Goal: Task Accomplishment & Management: Complete application form

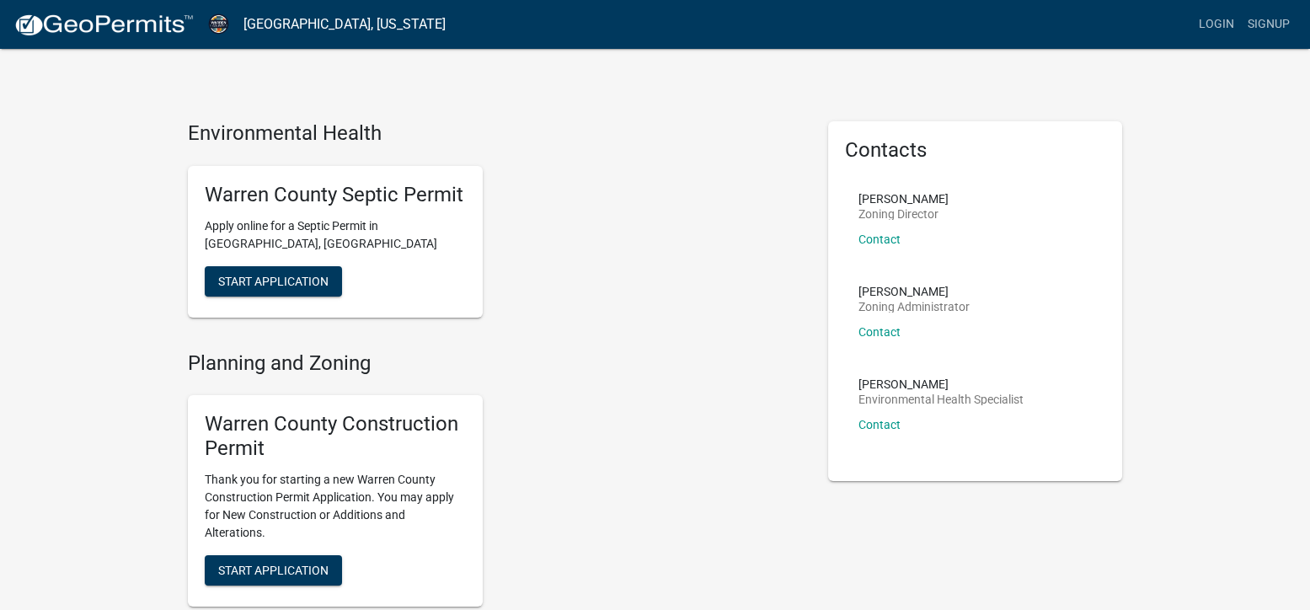
scroll to position [84, 0]
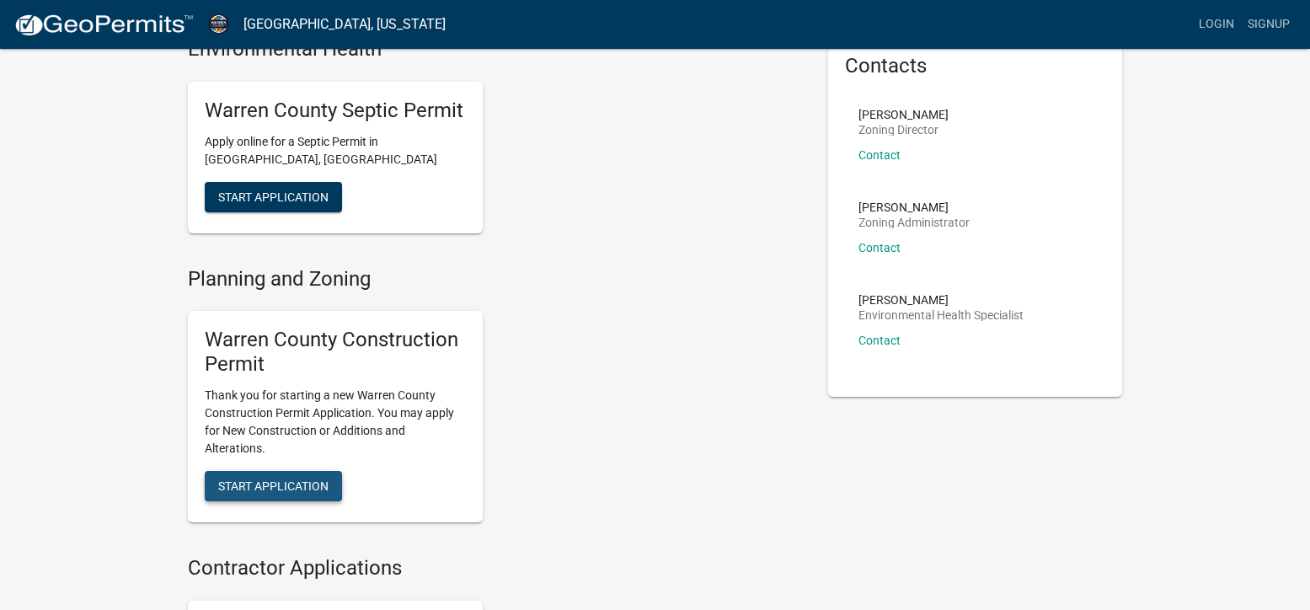
click at [306, 491] on span "Start Application" at bounding box center [273, 485] width 110 height 13
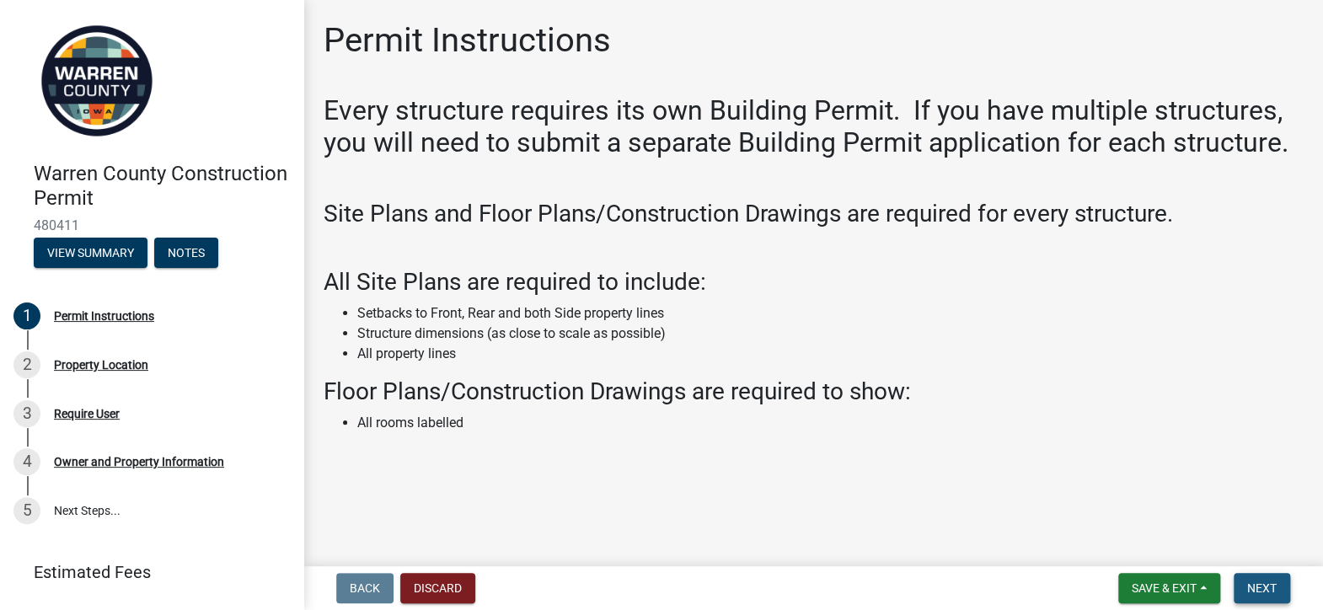
click at [1255, 578] on button "Next" at bounding box center [1262, 588] width 56 height 30
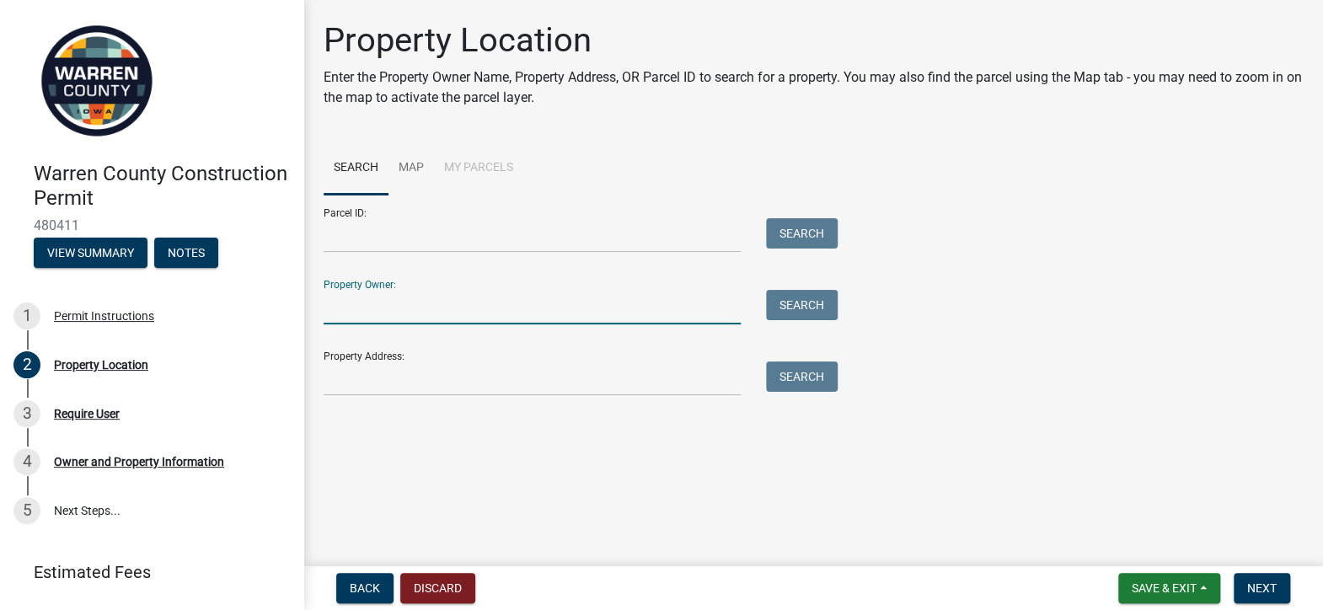
click at [462, 290] on input "Property Owner:" at bounding box center [532, 307] width 417 height 35
type input "[PERSON_NAME]"
click at [795, 313] on button "Search" at bounding box center [802, 305] width 72 height 30
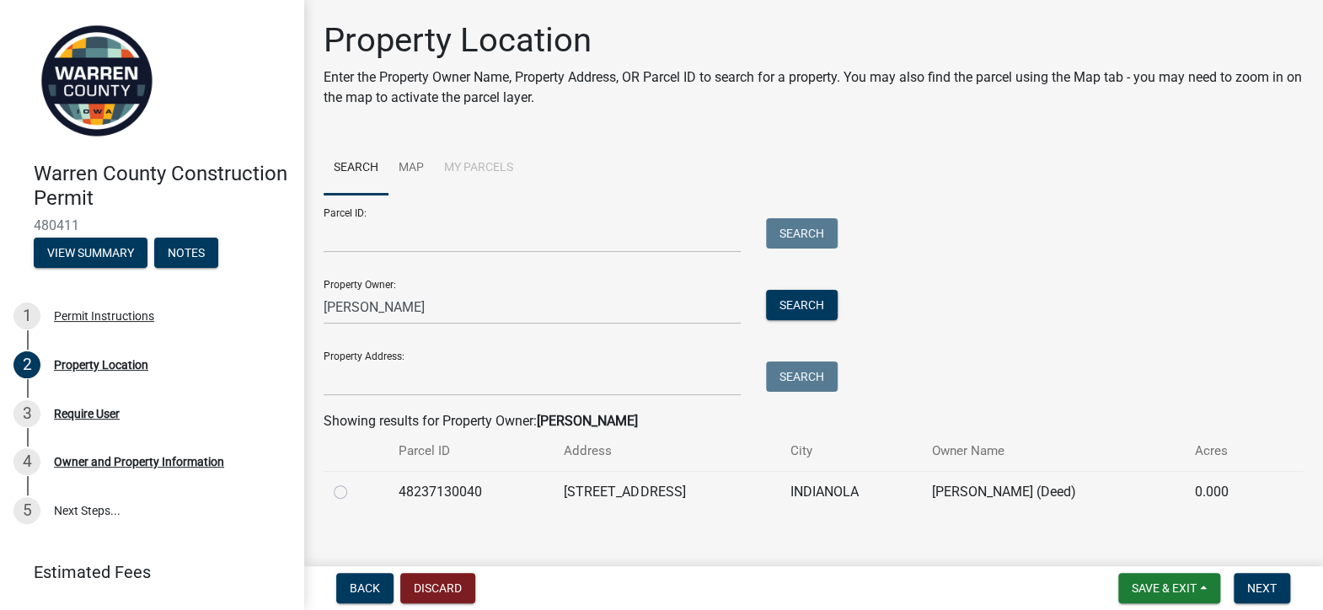
click at [338, 482] on div at bounding box center [356, 492] width 45 height 20
click at [354, 482] on label at bounding box center [354, 482] width 0 height 0
click at [354, 486] on input "radio" at bounding box center [359, 487] width 11 height 11
radio input "true"
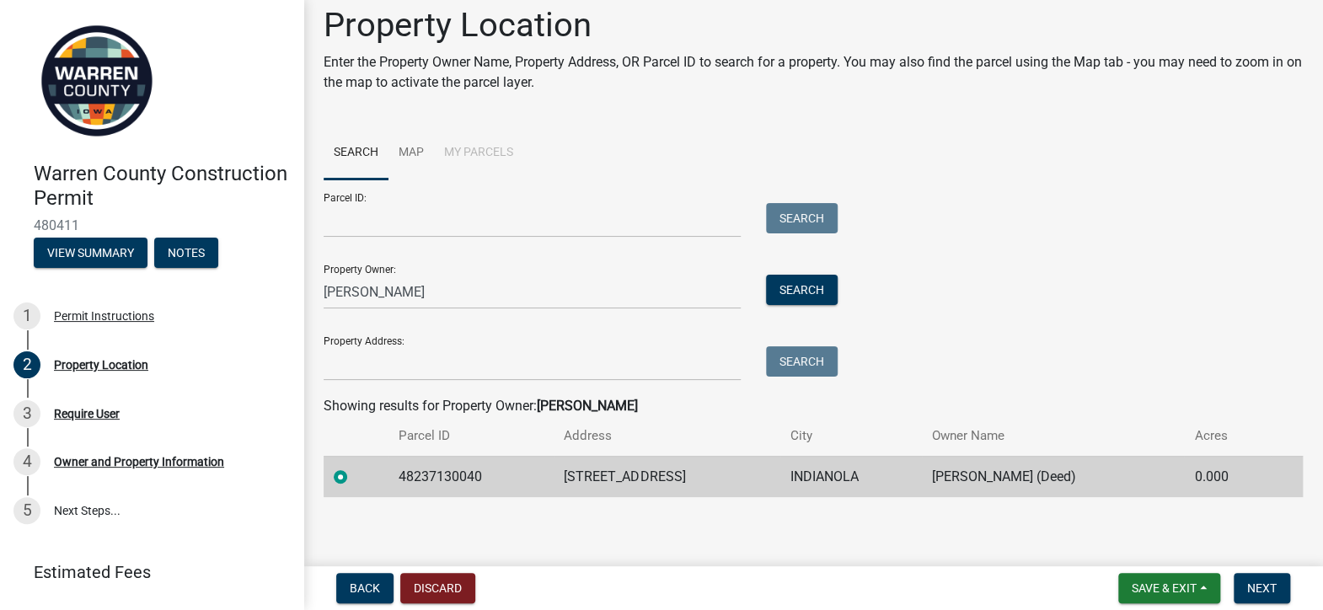
scroll to position [18, 0]
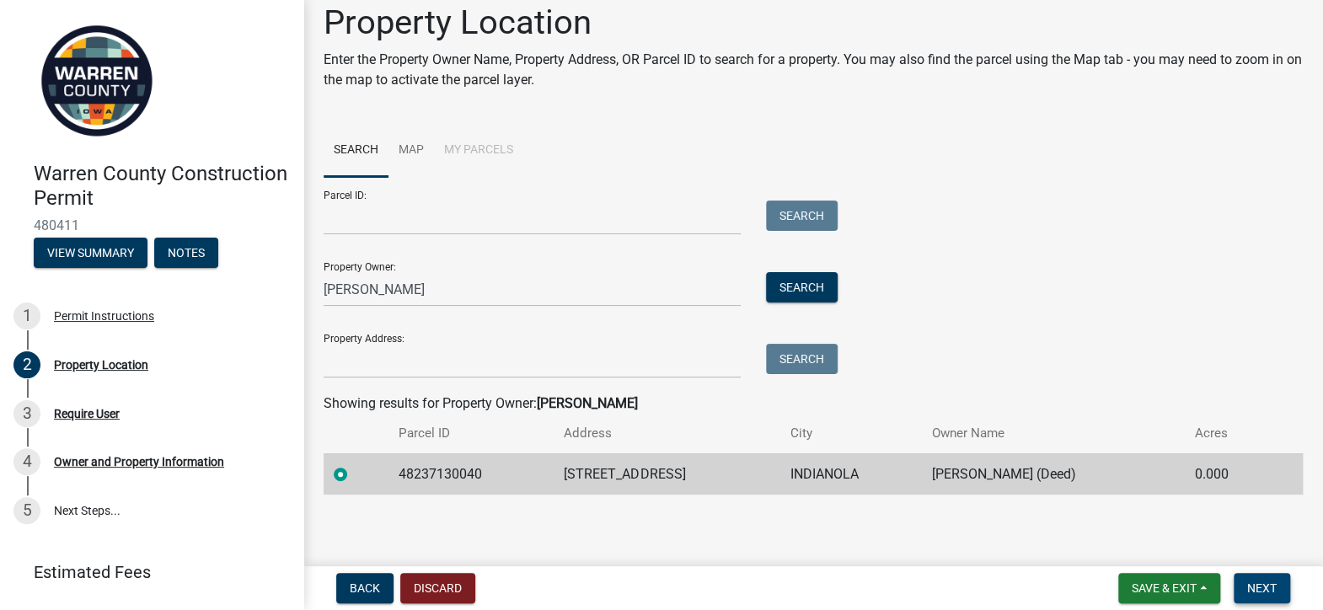
click at [1246, 587] on button "Next" at bounding box center [1262, 588] width 56 height 30
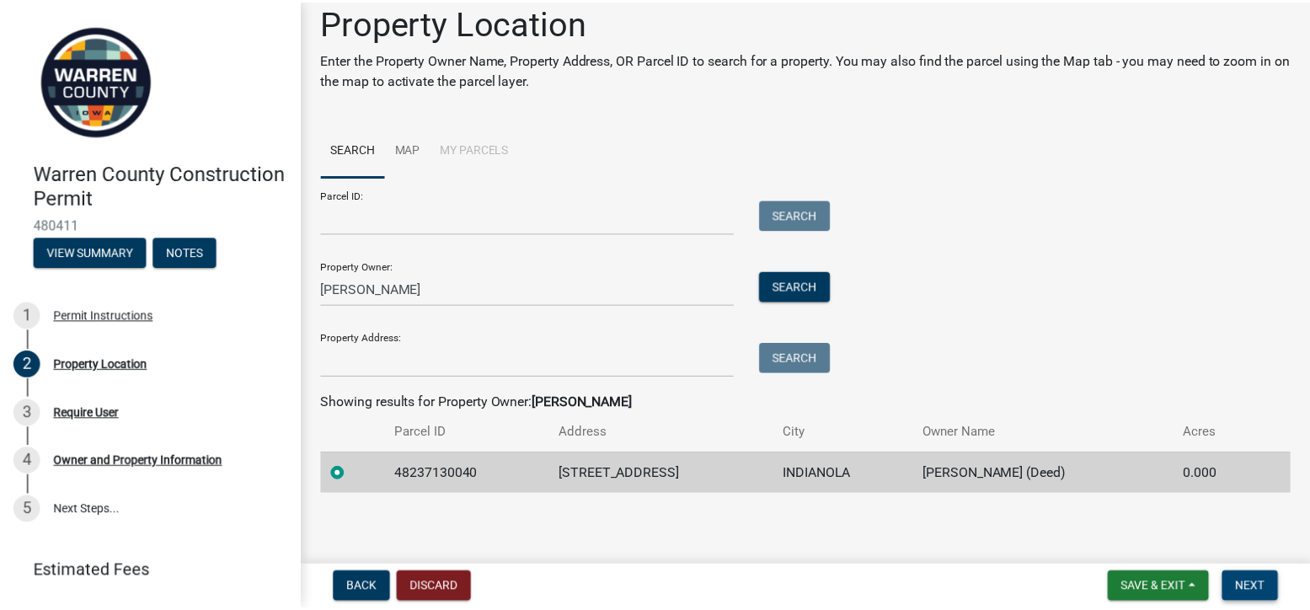
scroll to position [0, 0]
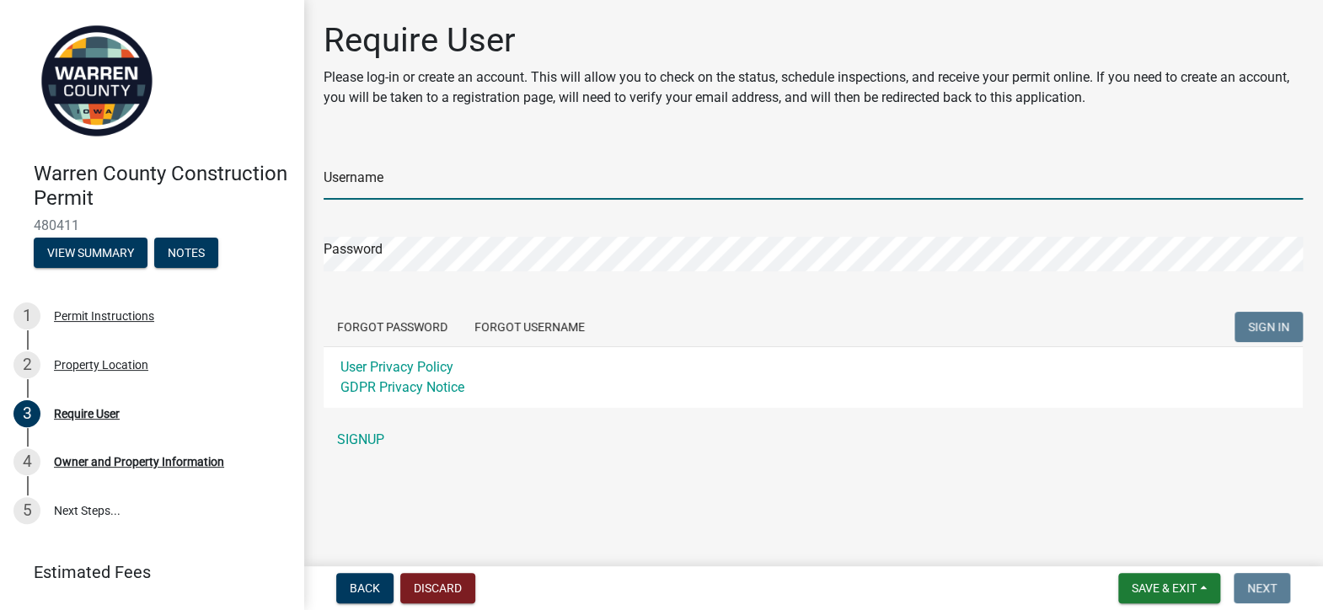
click at [329, 189] on input "Username" at bounding box center [813, 182] width 979 height 35
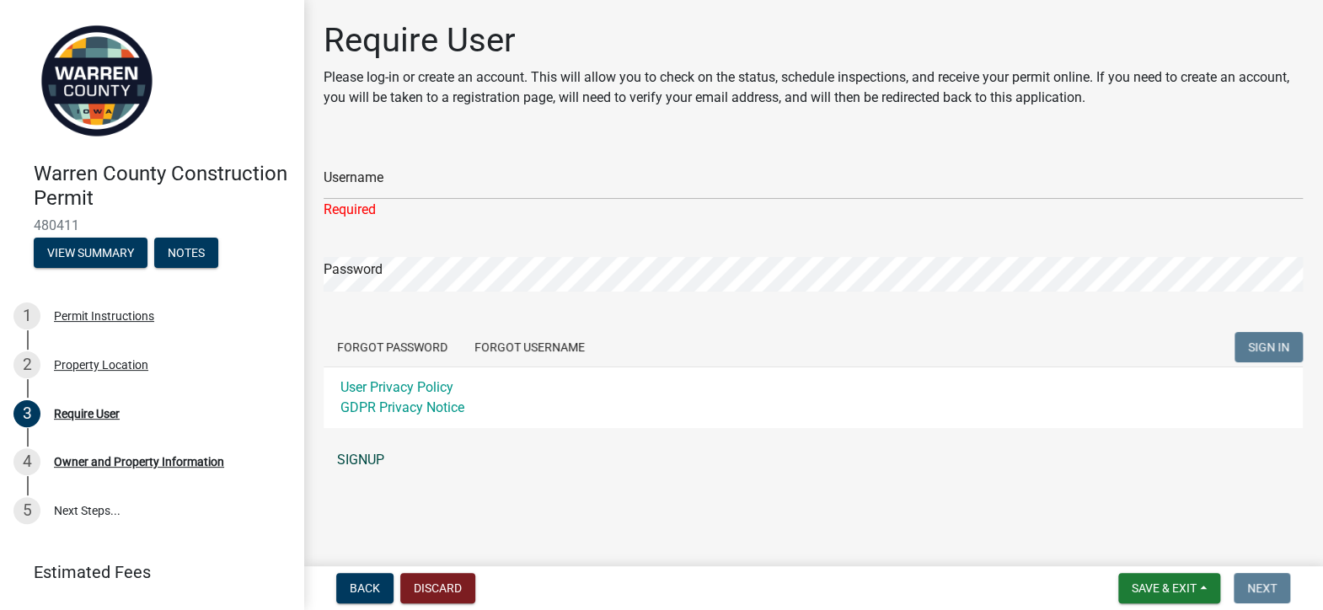
click at [372, 446] on link "SIGNUP" at bounding box center [813, 460] width 979 height 34
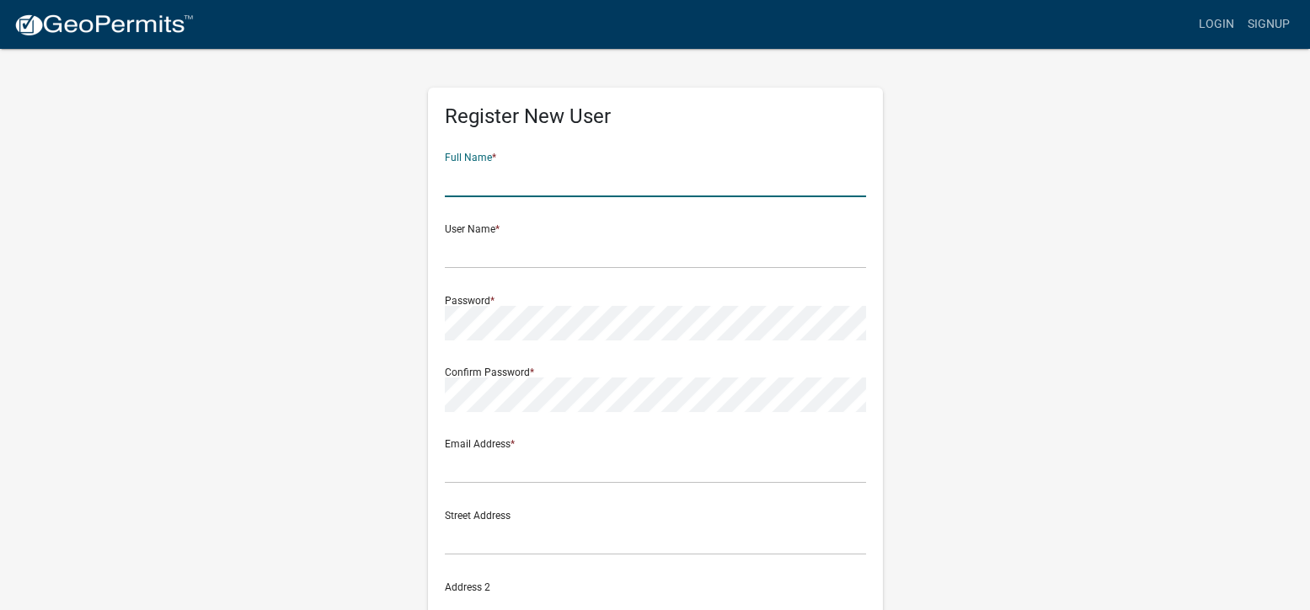
click at [602, 180] on input "text" at bounding box center [655, 180] width 421 height 35
type input "[PERSON_NAME]"
type input "[EMAIL_ADDRESS][DOMAIN_NAME]"
type input "[STREET_ADDRESS]"
type input "Des Moines"
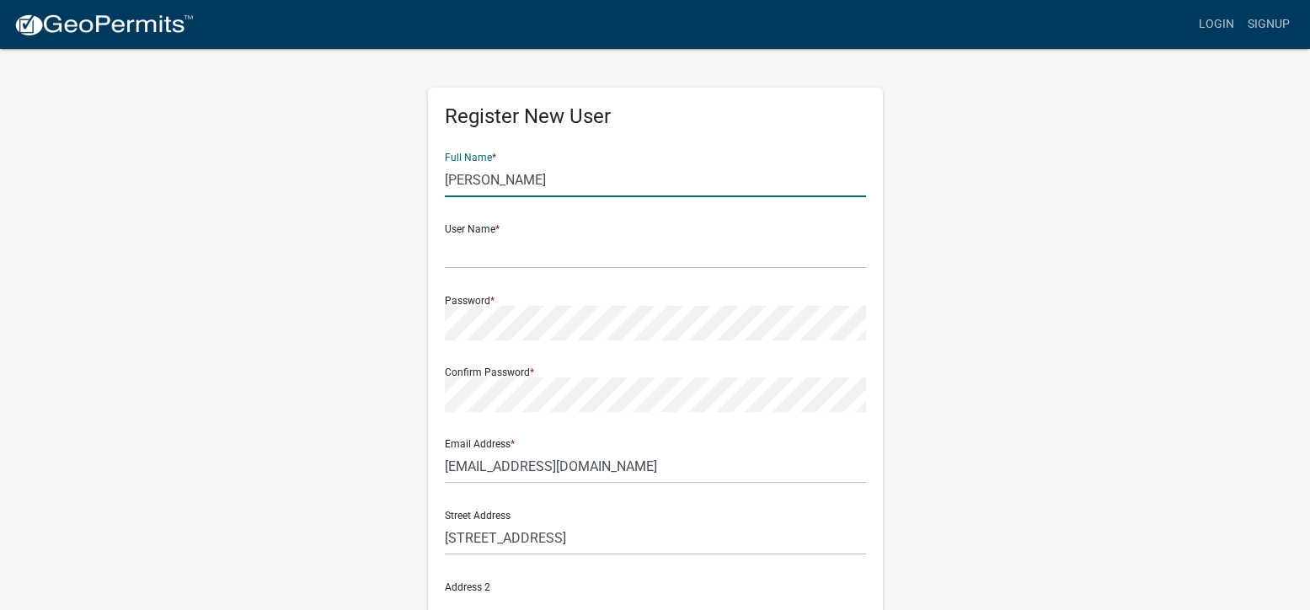
type input "IA"
type input "50320"
type input "5152059620"
click at [620, 474] on input "[EMAIL_ADDRESS][DOMAIN_NAME]" at bounding box center [655, 466] width 421 height 35
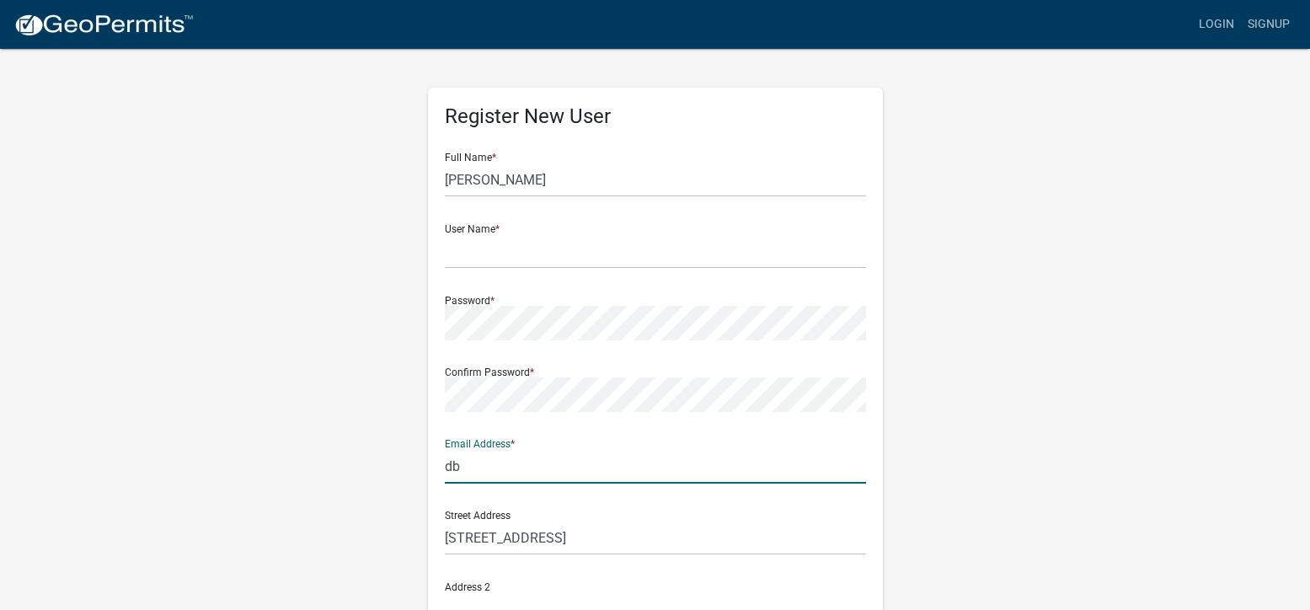
type input "d"
type input "[EMAIL_ADDRESS][DOMAIN_NAME]"
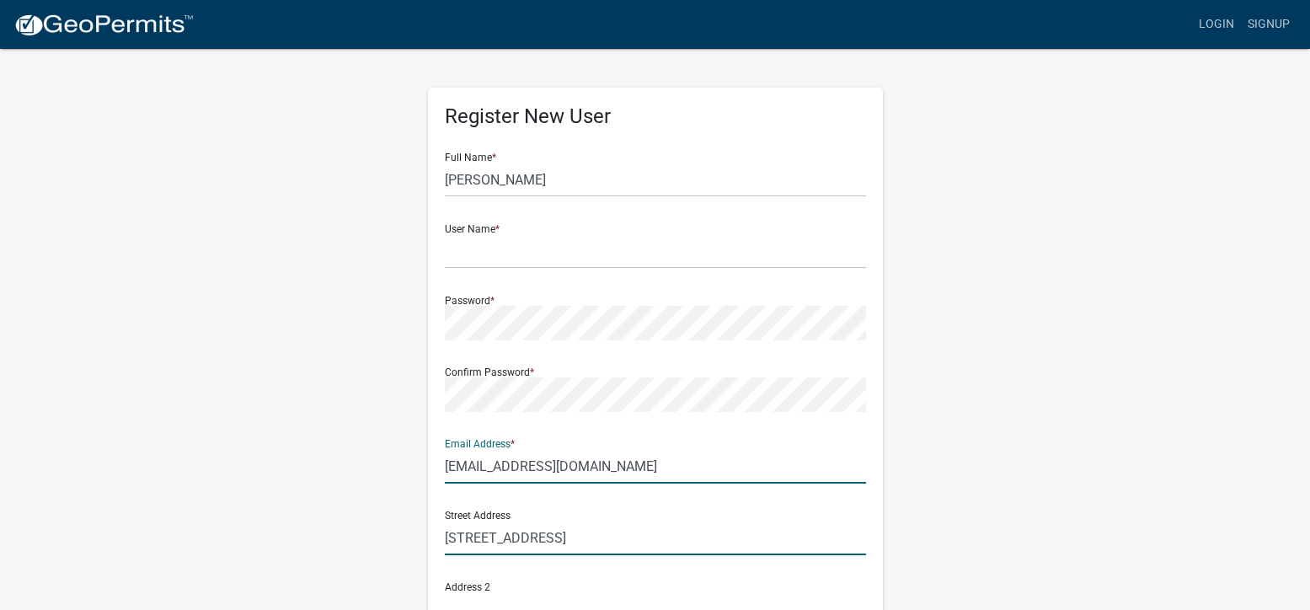
click at [615, 546] on input "[STREET_ADDRESS]" at bounding box center [655, 538] width 421 height 35
type input "2"
type input "[STREET_ADDRESS]"
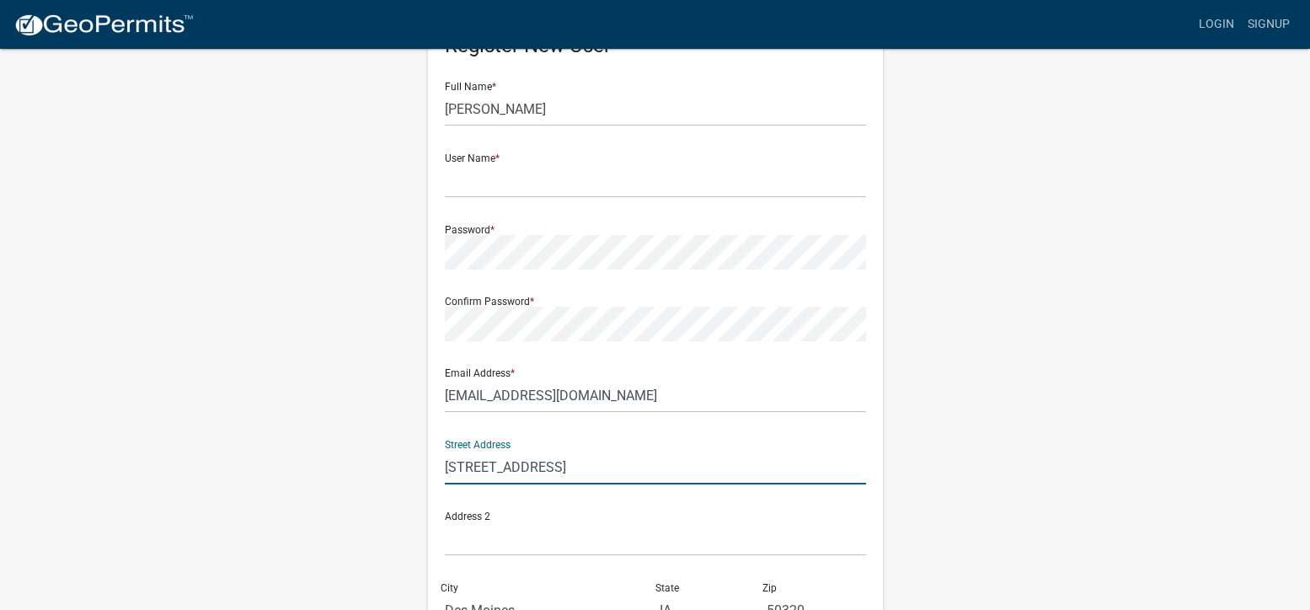
scroll to position [169, 0]
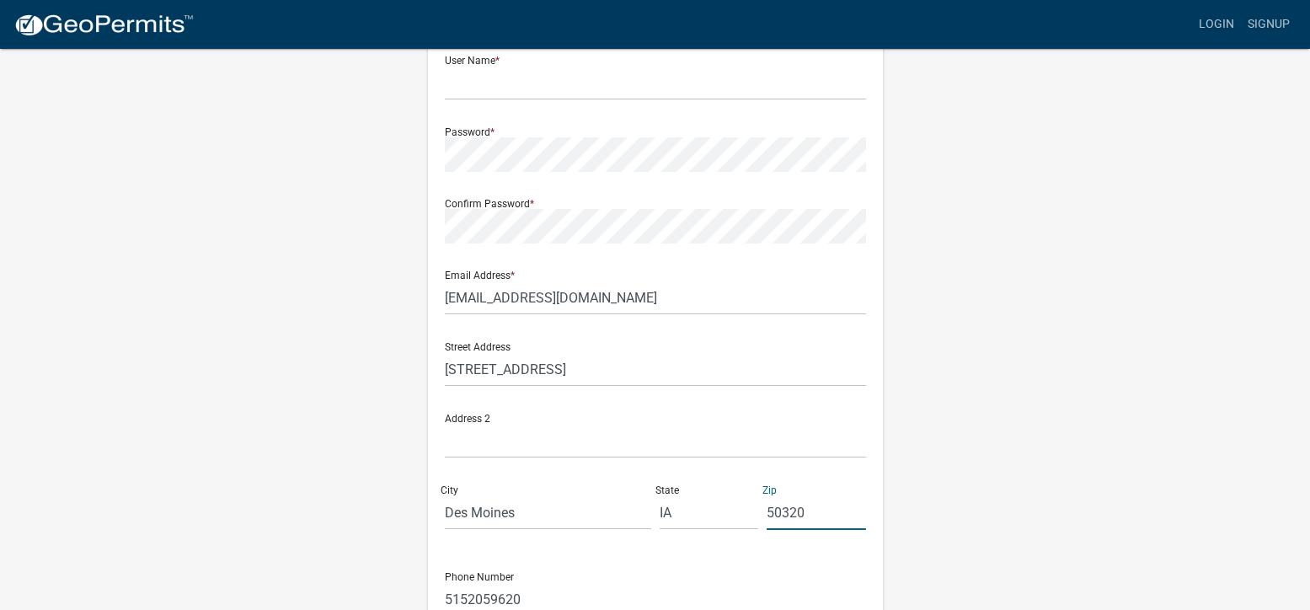
click at [843, 516] on input "50320" at bounding box center [816, 513] width 99 height 35
type input "50125"
click at [778, 569] on div "Phone Number [PHONE_NUMBER]" at bounding box center [655, 588] width 421 height 58
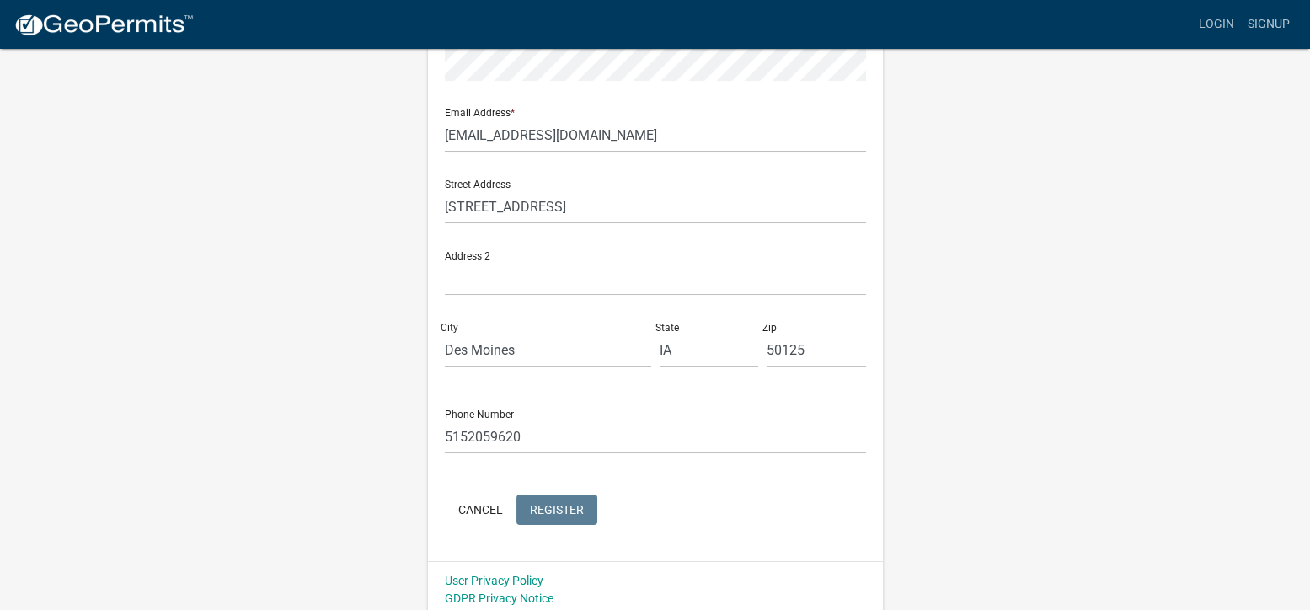
scroll to position [338, 0]
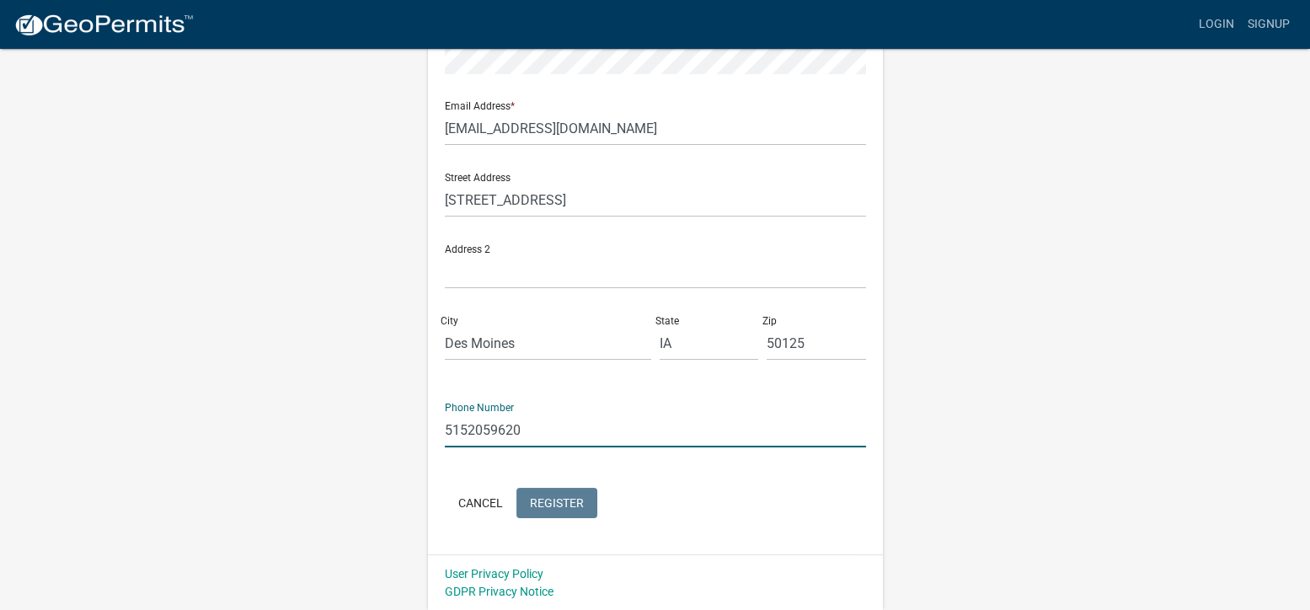
click at [572, 426] on input "5152059620" at bounding box center [655, 430] width 421 height 35
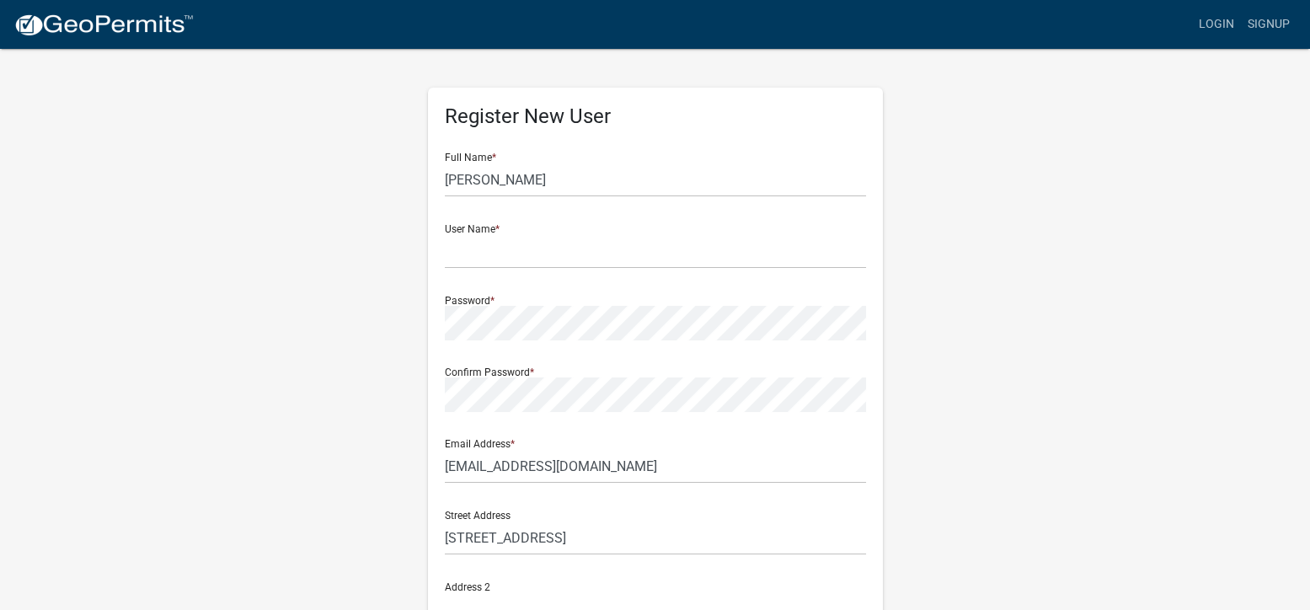
scroll to position [0, 0]
click at [533, 260] on input "text" at bounding box center [655, 251] width 421 height 35
type input "d"
type input "[PERSON_NAME]"
click at [613, 435] on div "Email Address * [EMAIL_ADDRESS][DOMAIN_NAME]" at bounding box center [655, 455] width 421 height 58
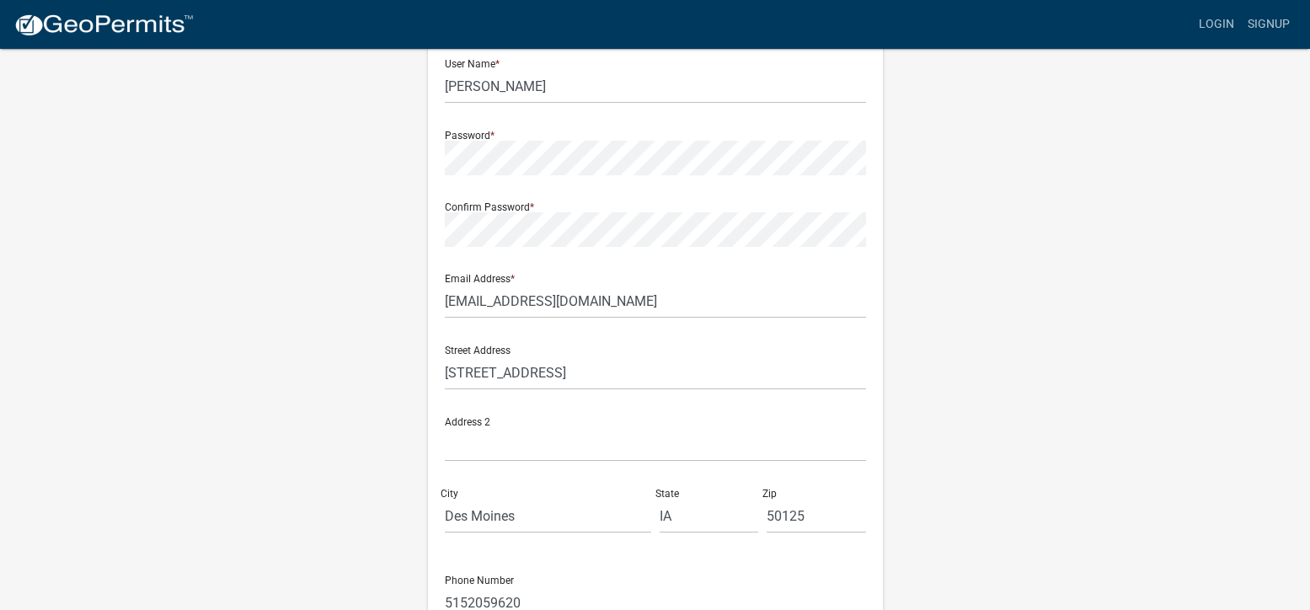
scroll to position [169, 0]
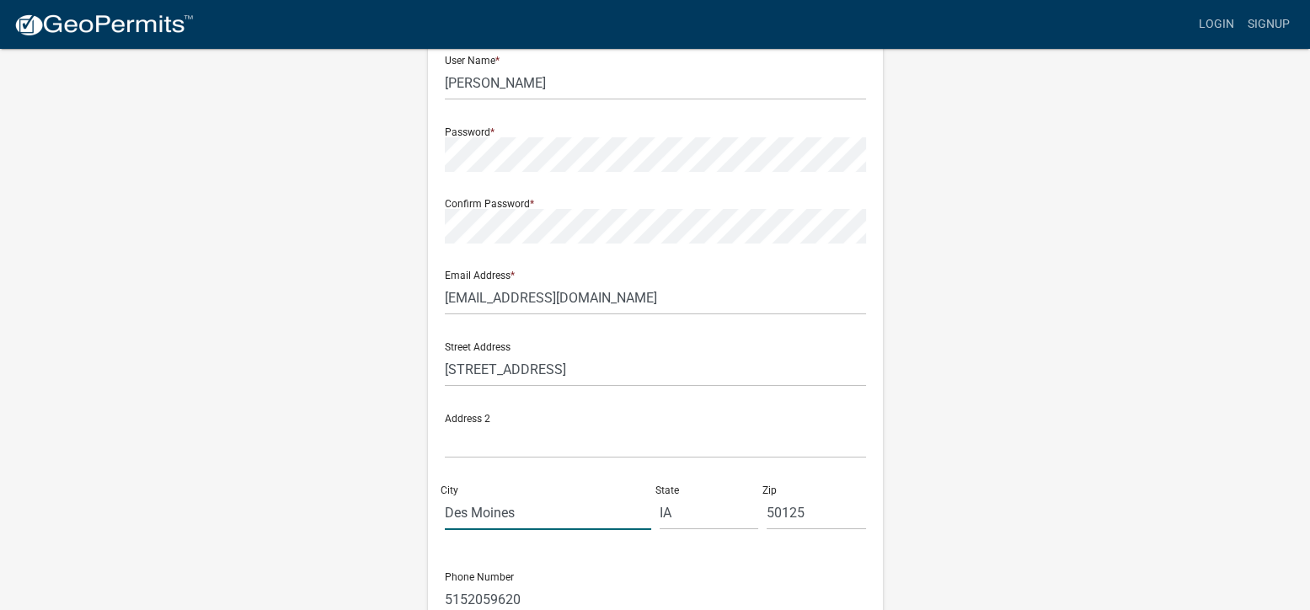
click at [585, 501] on input "Des Moines" at bounding box center [548, 513] width 206 height 35
type input "D"
type input "Indianola"
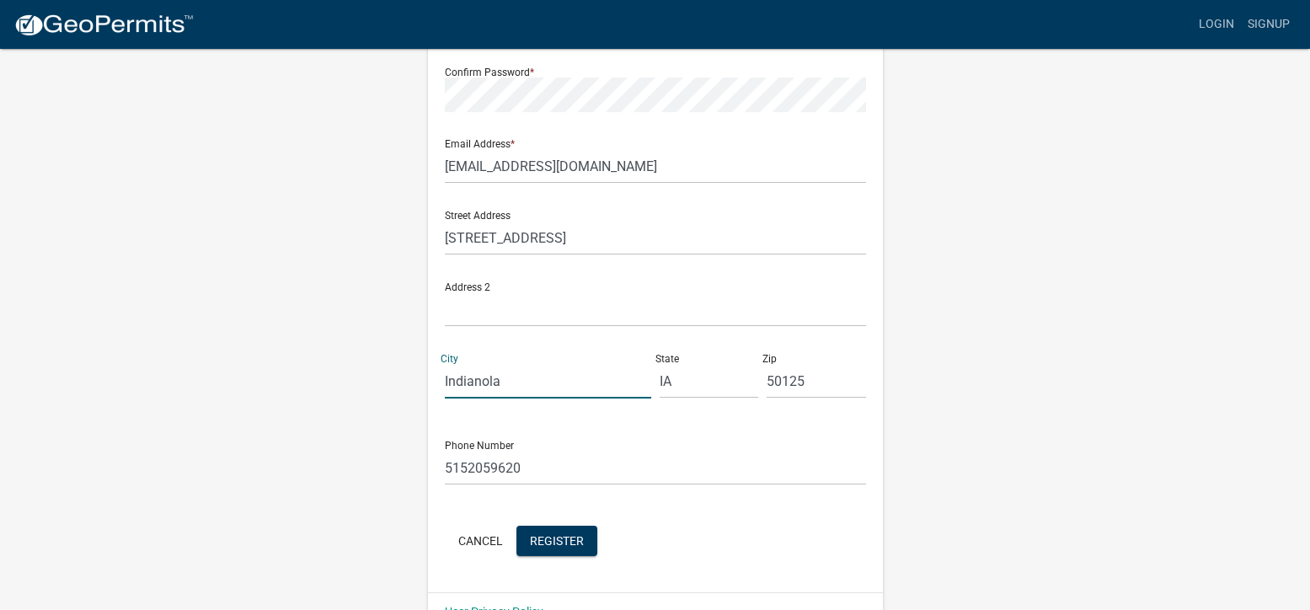
scroll to position [338, 0]
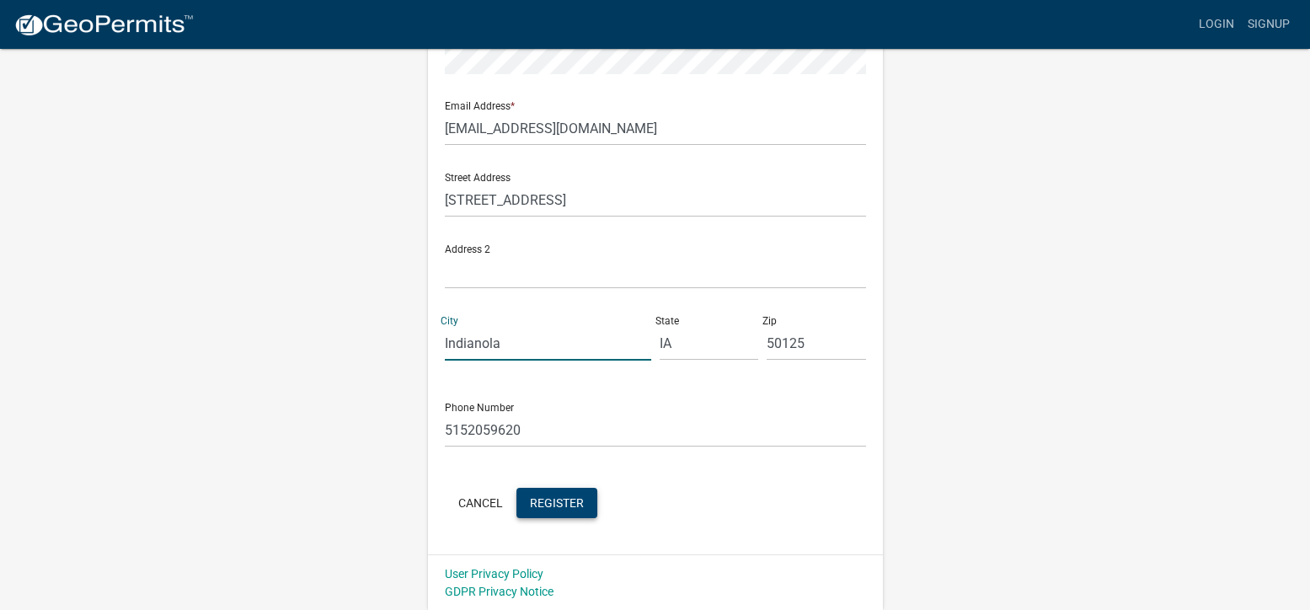
click at [549, 504] on span "Register" at bounding box center [557, 502] width 54 height 13
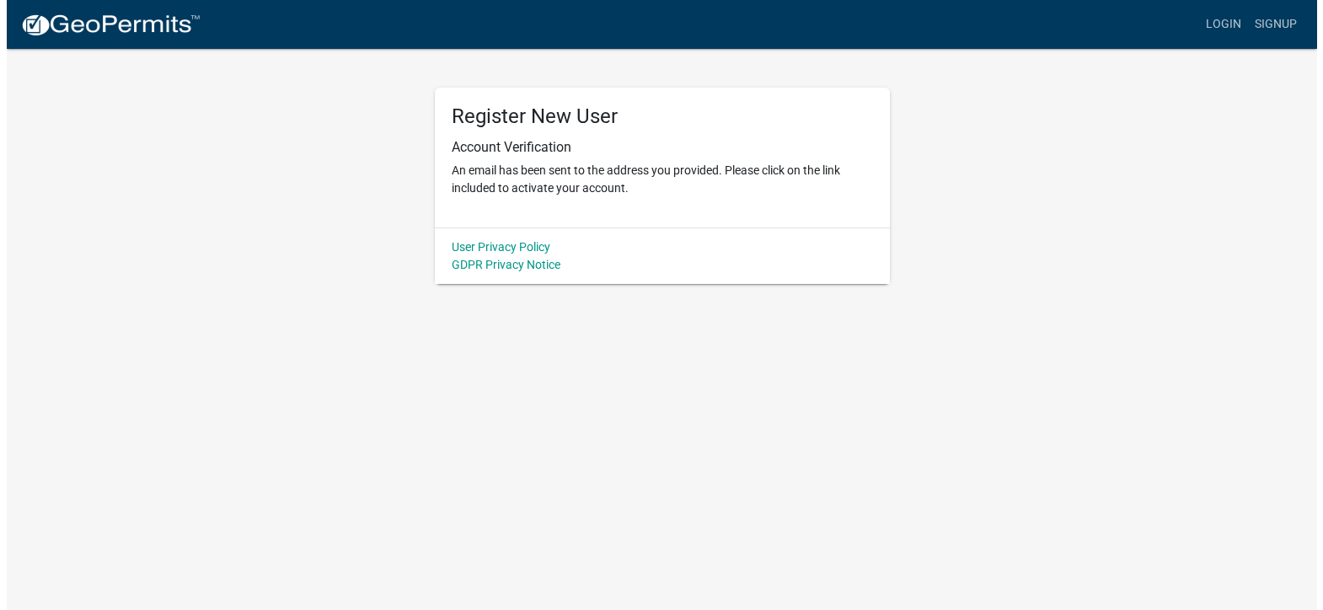
scroll to position [0, 0]
click at [564, 99] on div "Register New User Account Verification An email has been sent to the address yo…" at bounding box center [661, 158] width 455 height 140
click at [539, 163] on p "An email has been sent to the address you provided. Please click on the link in…" at bounding box center [661, 179] width 421 height 35
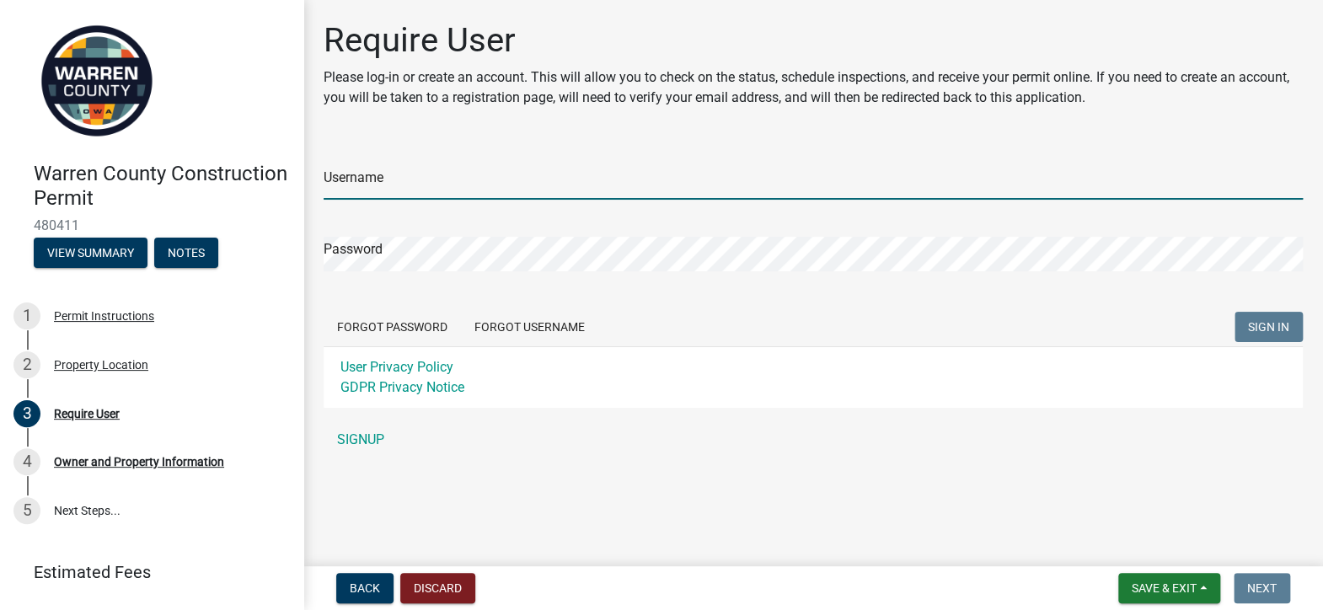
click at [439, 182] on input "Username" at bounding box center [813, 182] width 979 height 35
type input "[PERSON_NAME]"
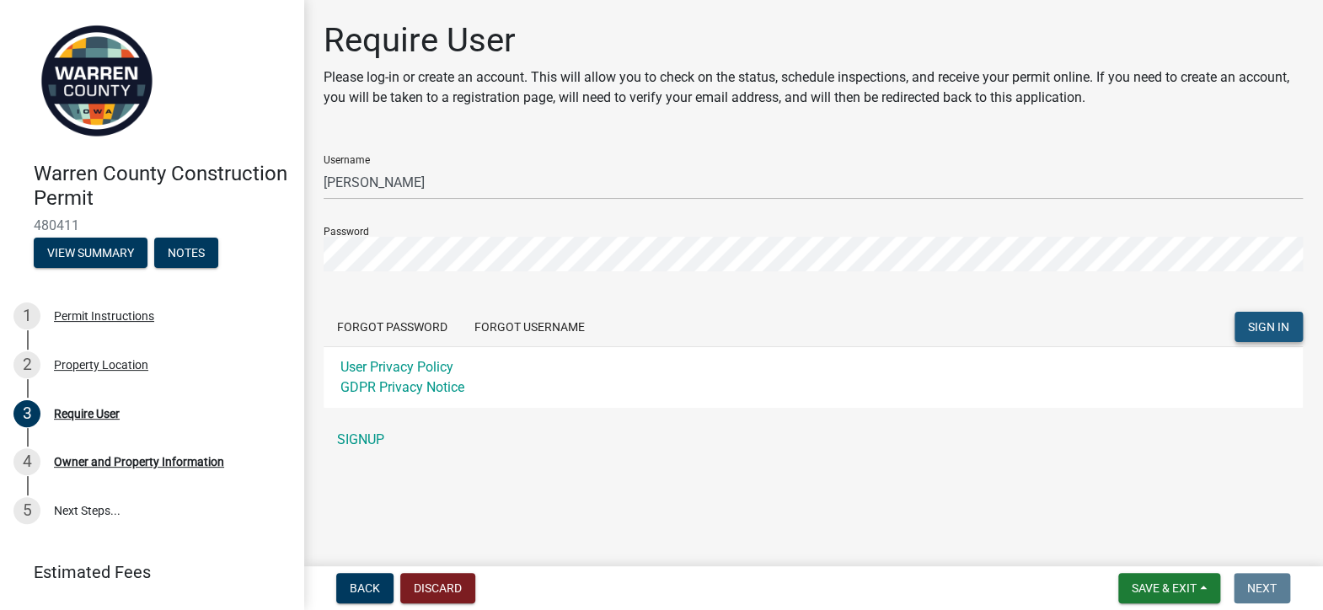
click at [1236, 321] on button "SIGN IN" at bounding box center [1269, 327] width 68 height 30
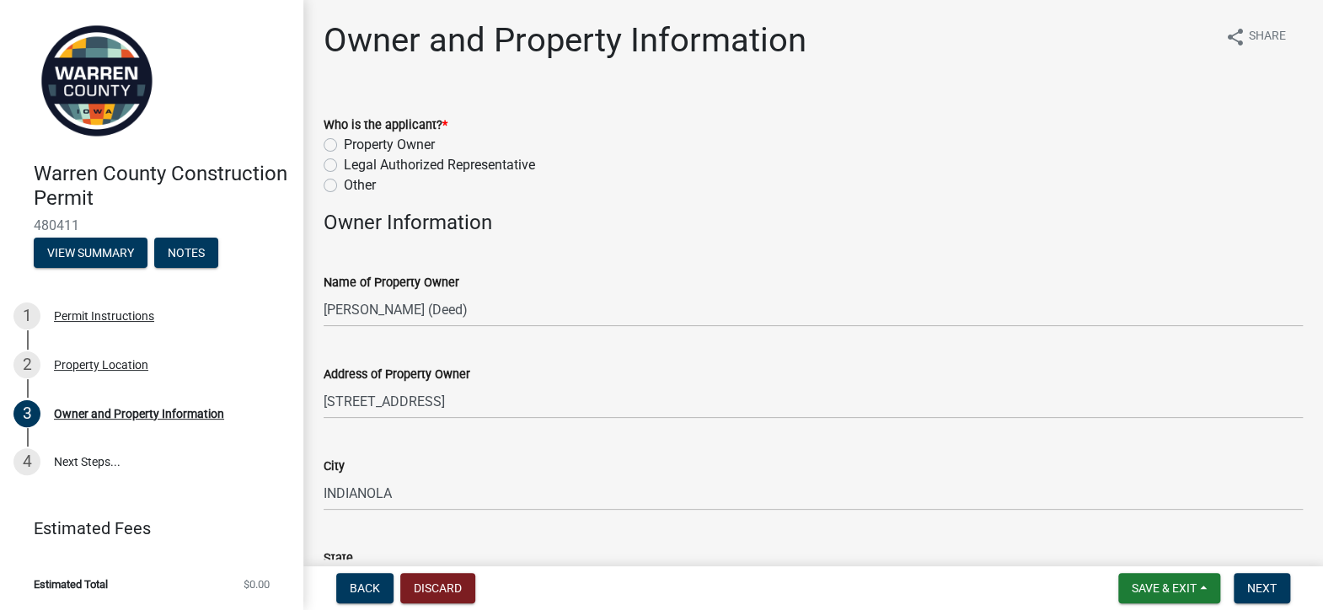
click at [344, 142] on label "Property Owner" at bounding box center [389, 145] width 91 height 20
click at [344, 142] on input "Property Owner" at bounding box center [349, 140] width 11 height 11
radio input "true"
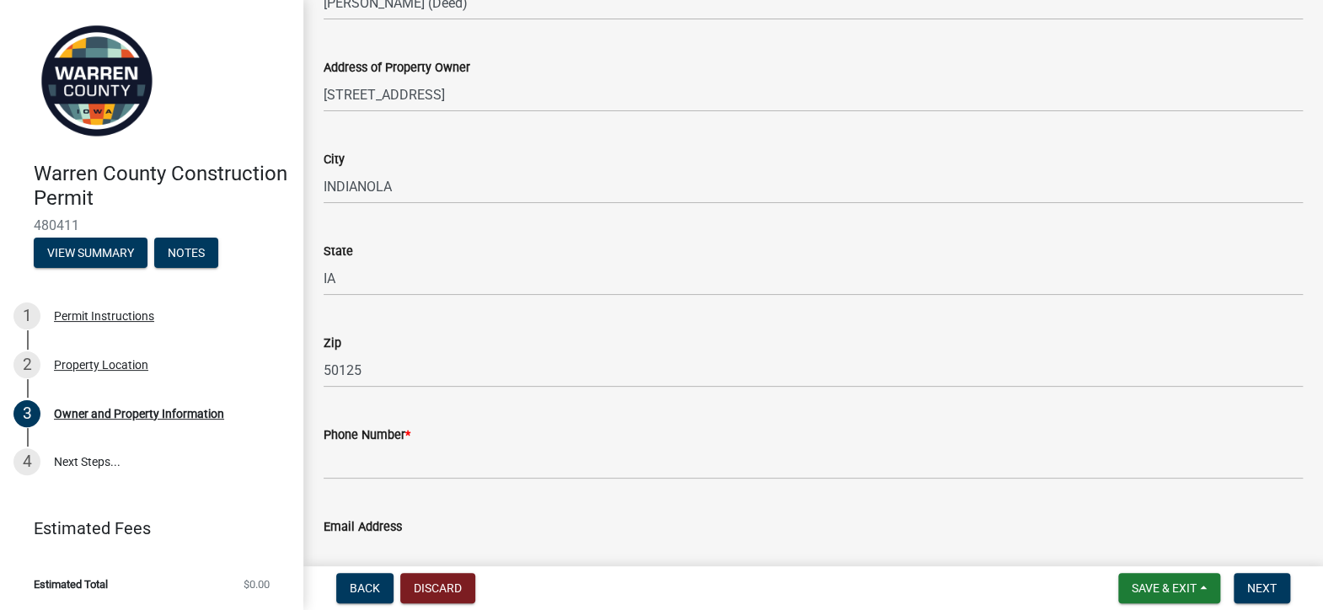
scroll to position [337, 0]
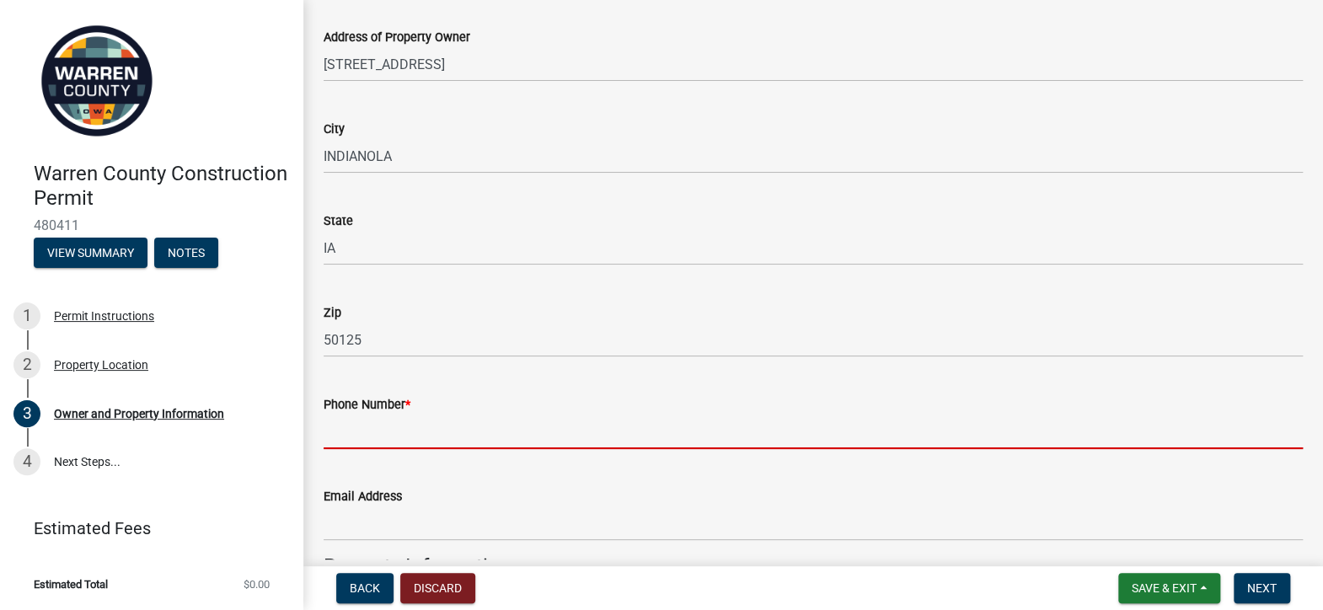
drag, startPoint x: 447, startPoint y: 440, endPoint x: 450, endPoint y: 431, distance: 9.1
click at [447, 440] on input "Phone Number *" at bounding box center [813, 432] width 979 height 35
type input "5152059620"
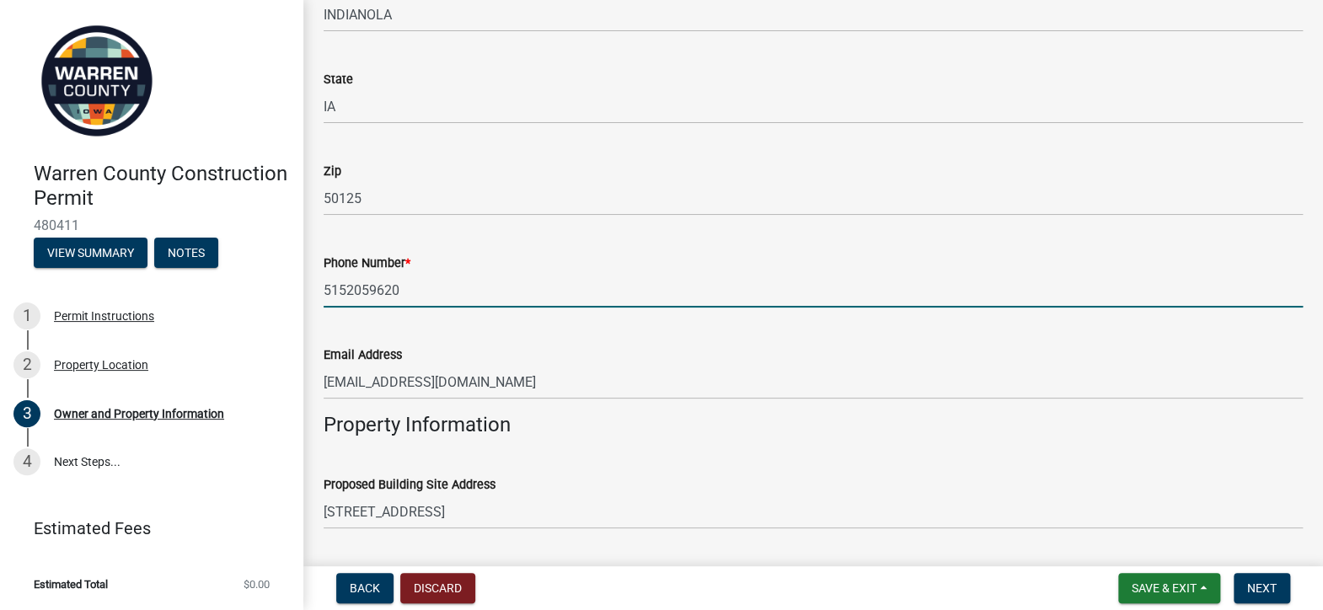
scroll to position [506, 0]
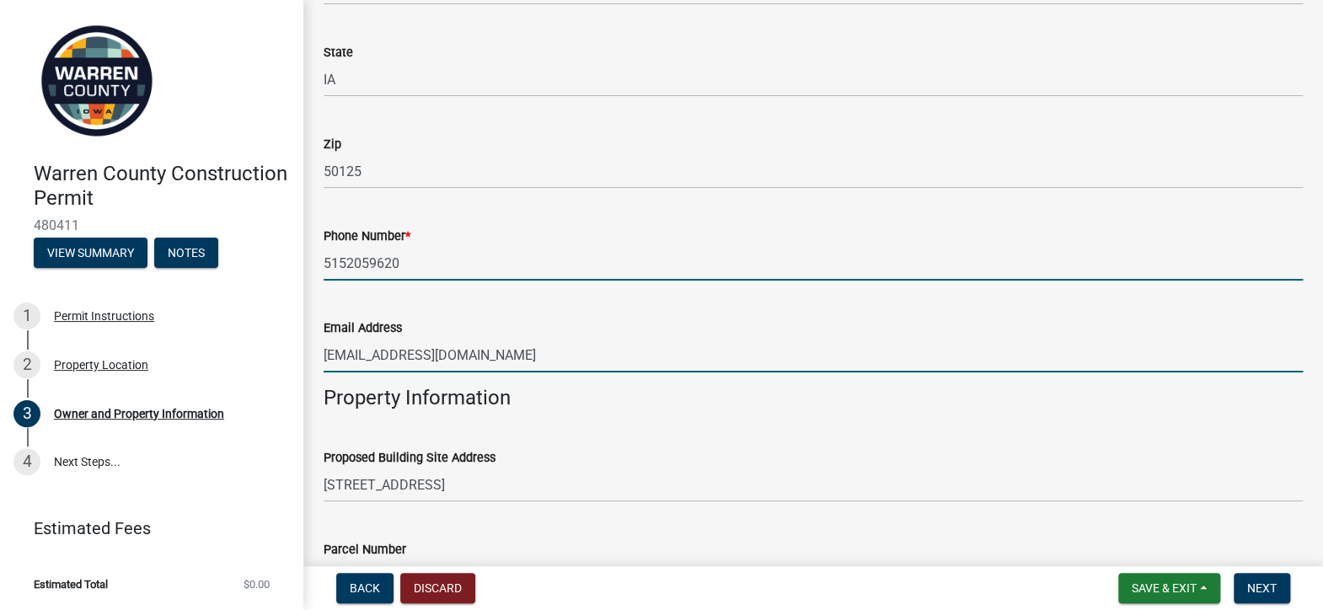
click at [536, 362] on input "[EMAIL_ADDRESS][DOMAIN_NAME]" at bounding box center [813, 355] width 979 height 35
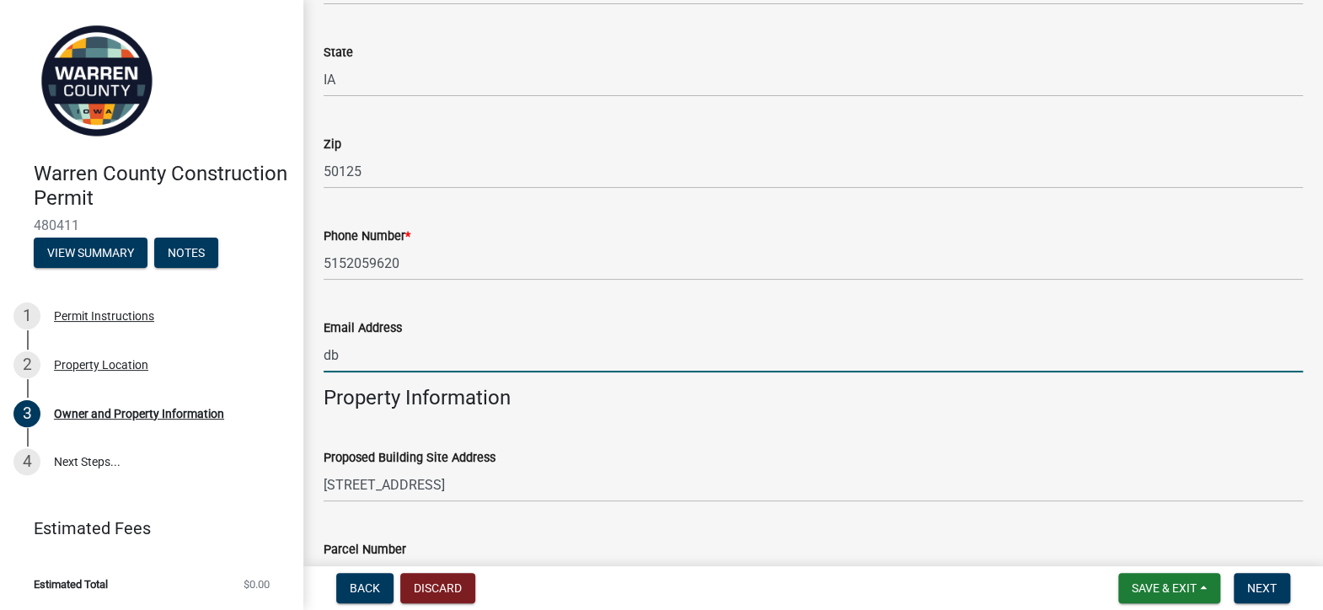
type input "d"
type input "[EMAIL_ADDRESS][DOMAIN_NAME]"
click at [605, 456] on div "Proposed Building Site Address" at bounding box center [813, 457] width 979 height 20
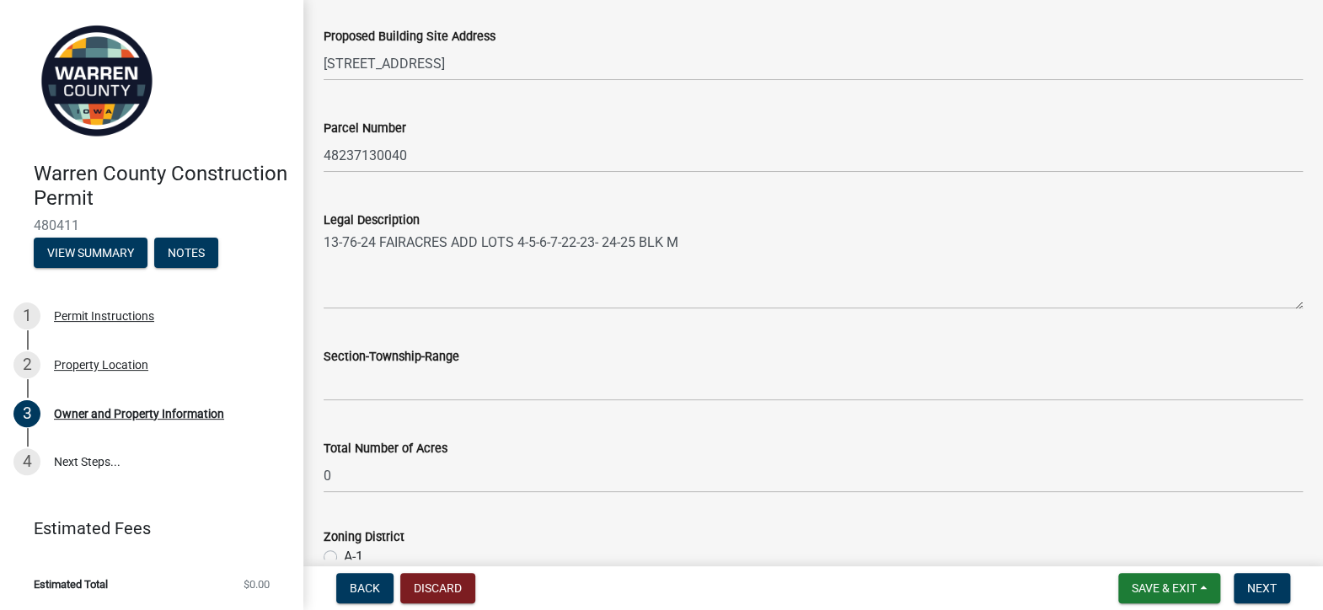
scroll to position [1011, 0]
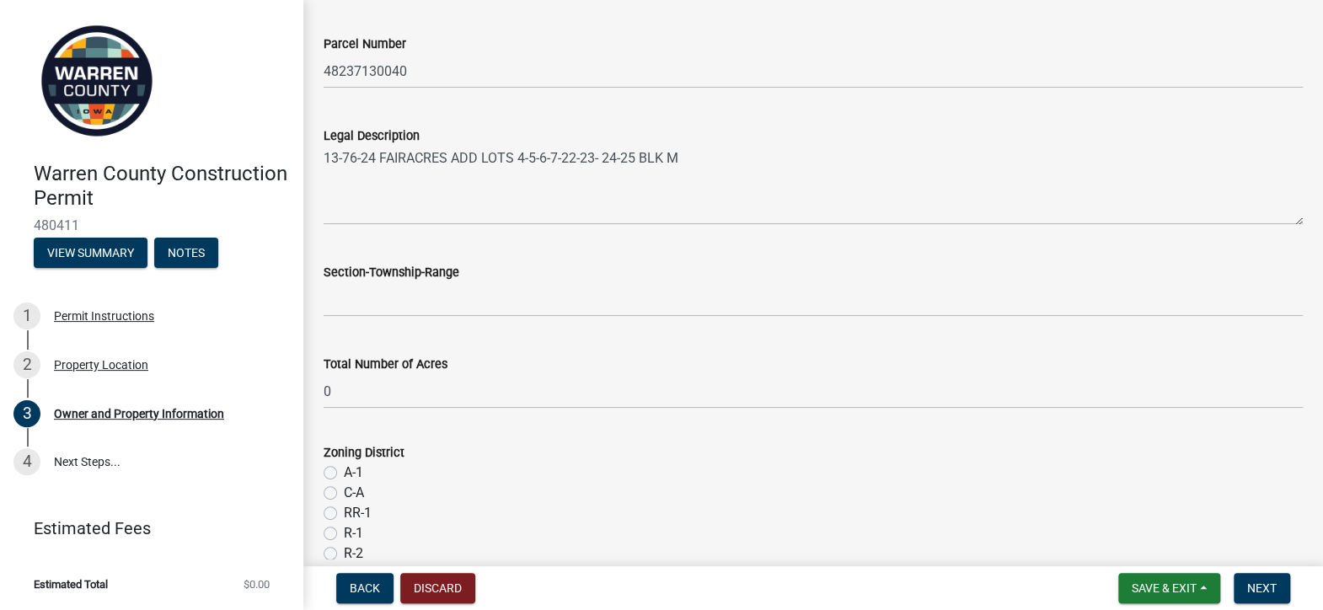
click at [338, 363] on label "Total Number of Acres" at bounding box center [386, 365] width 124 height 12
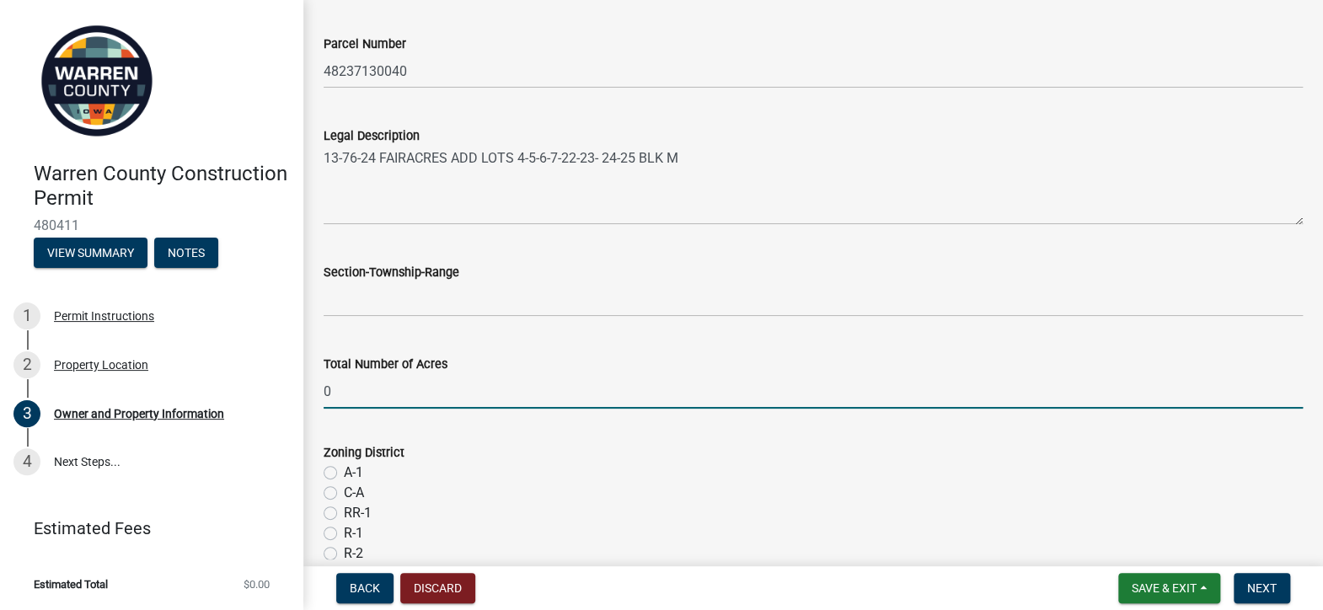
click at [338, 374] on input "0" at bounding box center [813, 391] width 979 height 35
type input "1.8"
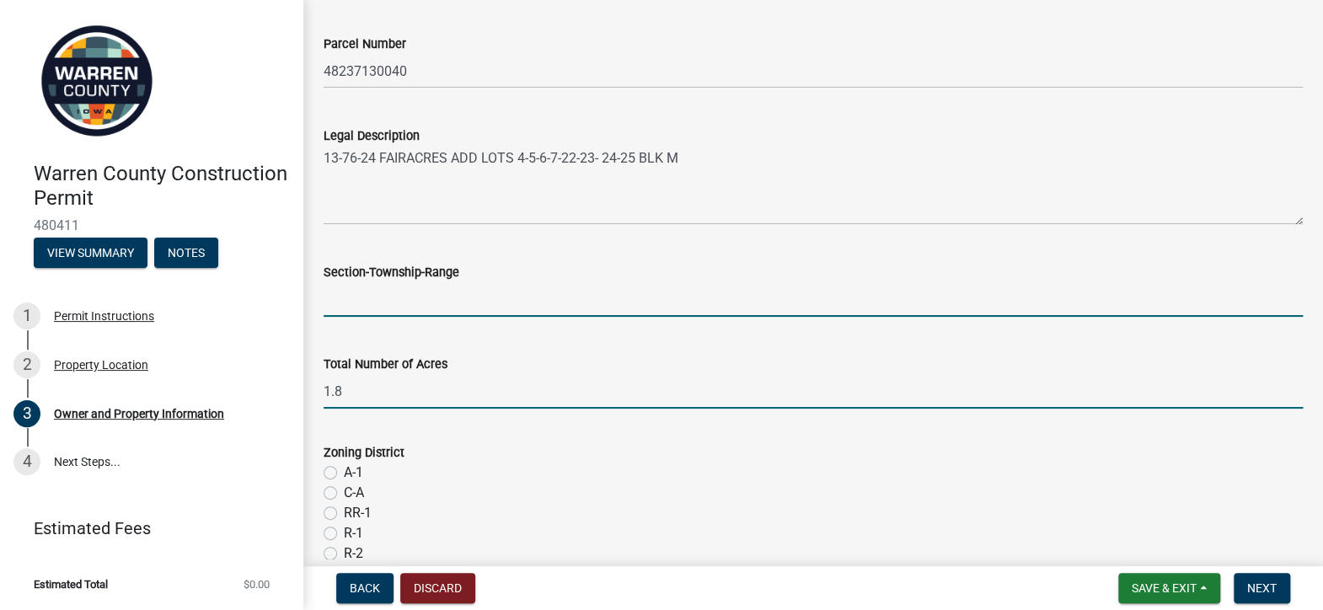
click at [386, 300] on input "Section-Township-Range" at bounding box center [813, 299] width 979 height 35
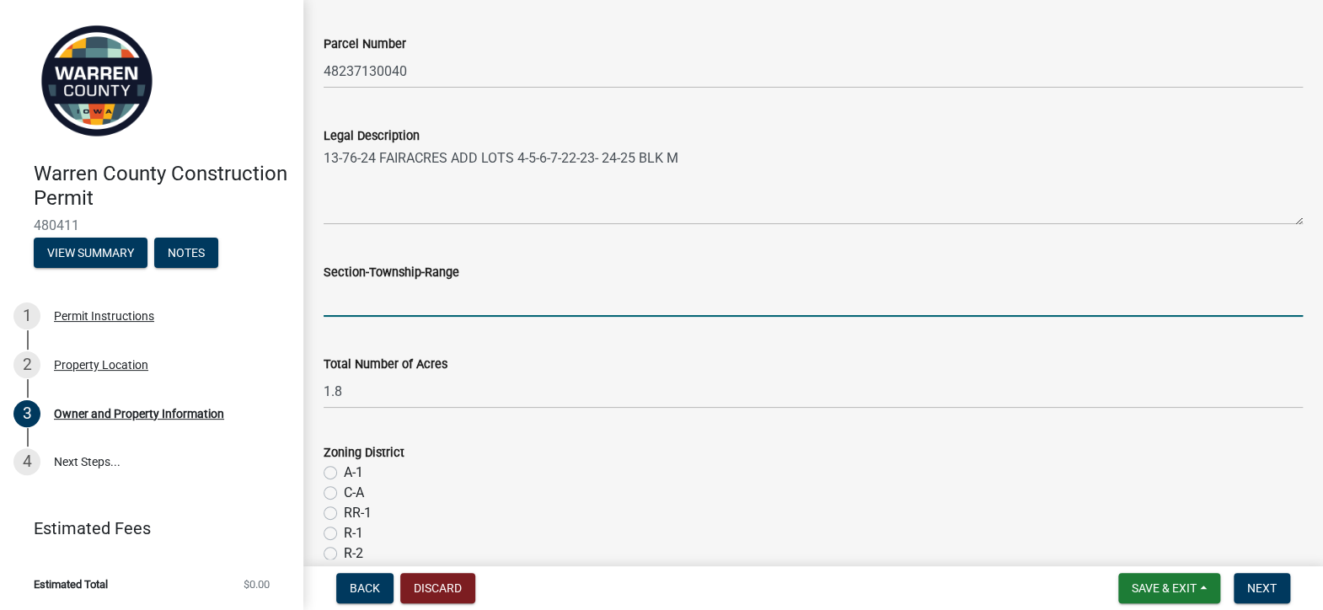
type input "Indianola"
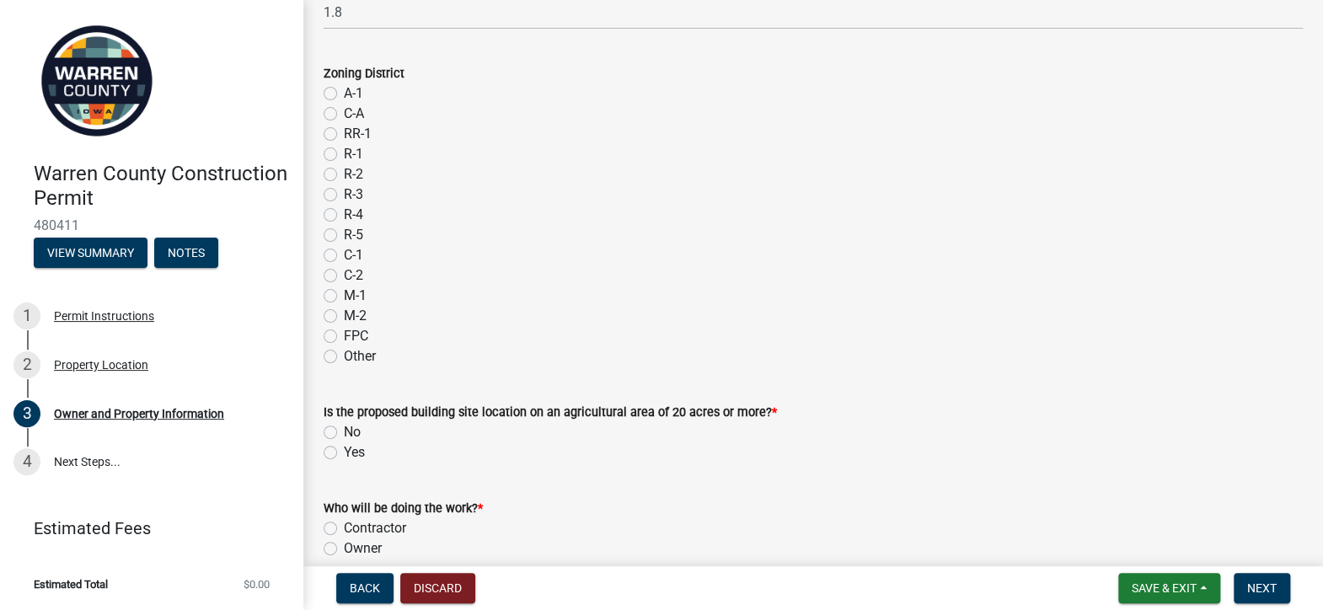
scroll to position [1433, 0]
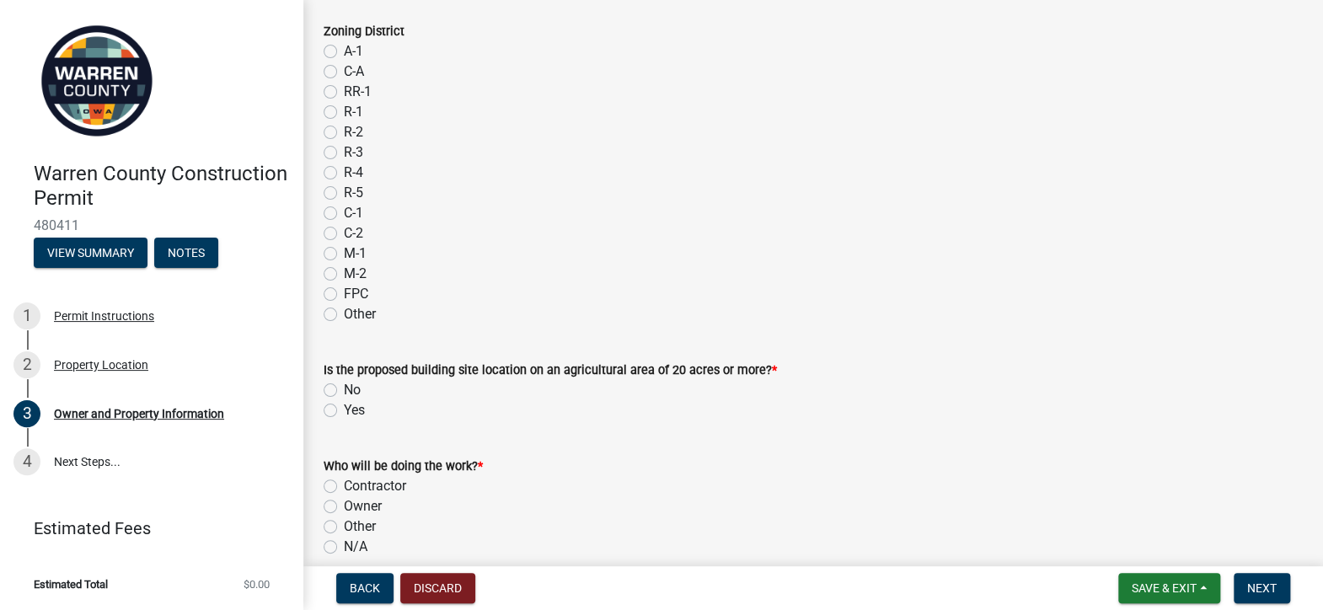
click at [344, 388] on label "No" at bounding box center [352, 390] width 17 height 20
click at [344, 388] on input "No" at bounding box center [349, 385] width 11 height 11
radio input "true"
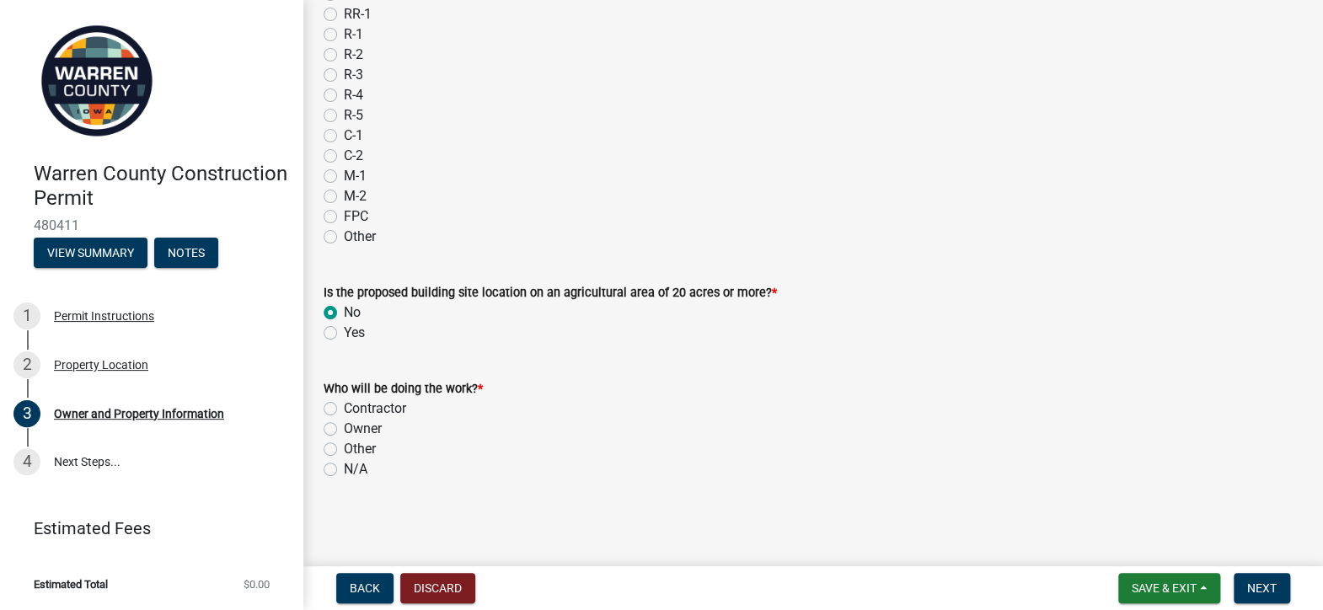
click at [344, 426] on label "Owner" at bounding box center [363, 429] width 38 height 20
click at [344, 426] on input "Owner" at bounding box center [349, 424] width 11 height 11
radio input "true"
click at [1260, 597] on button "Next" at bounding box center [1262, 588] width 56 height 30
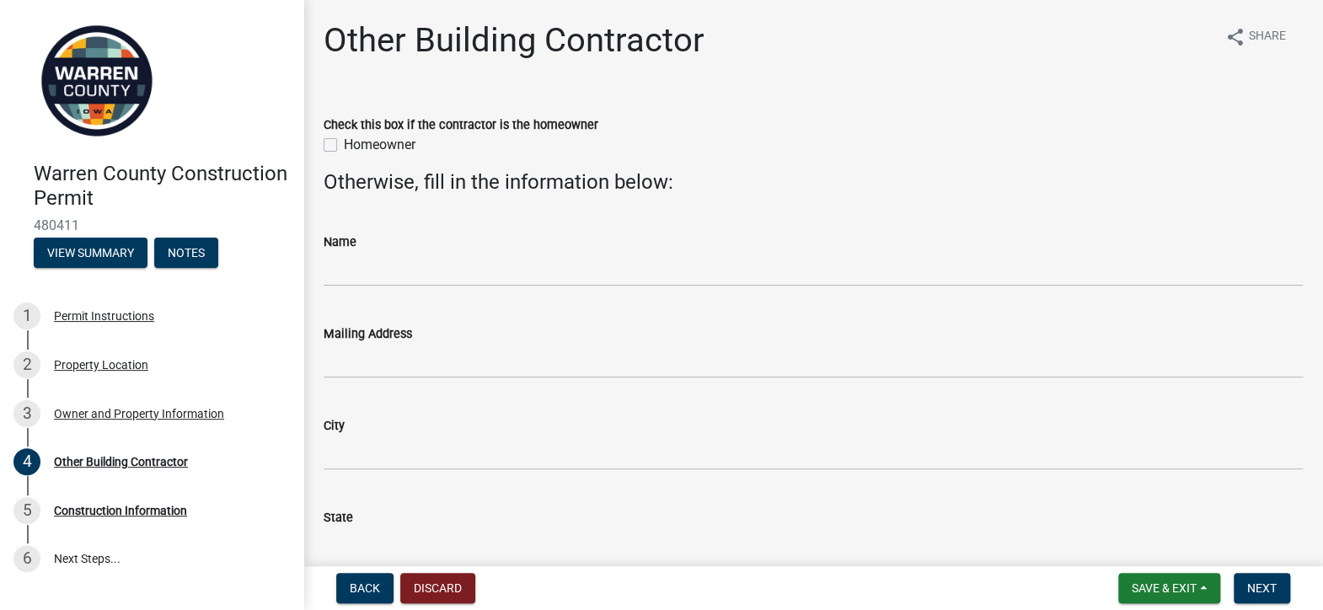
click at [344, 149] on label "Homeowner" at bounding box center [380, 145] width 72 height 20
click at [344, 146] on input "Homeowner" at bounding box center [349, 140] width 11 height 11
checkbox input "true"
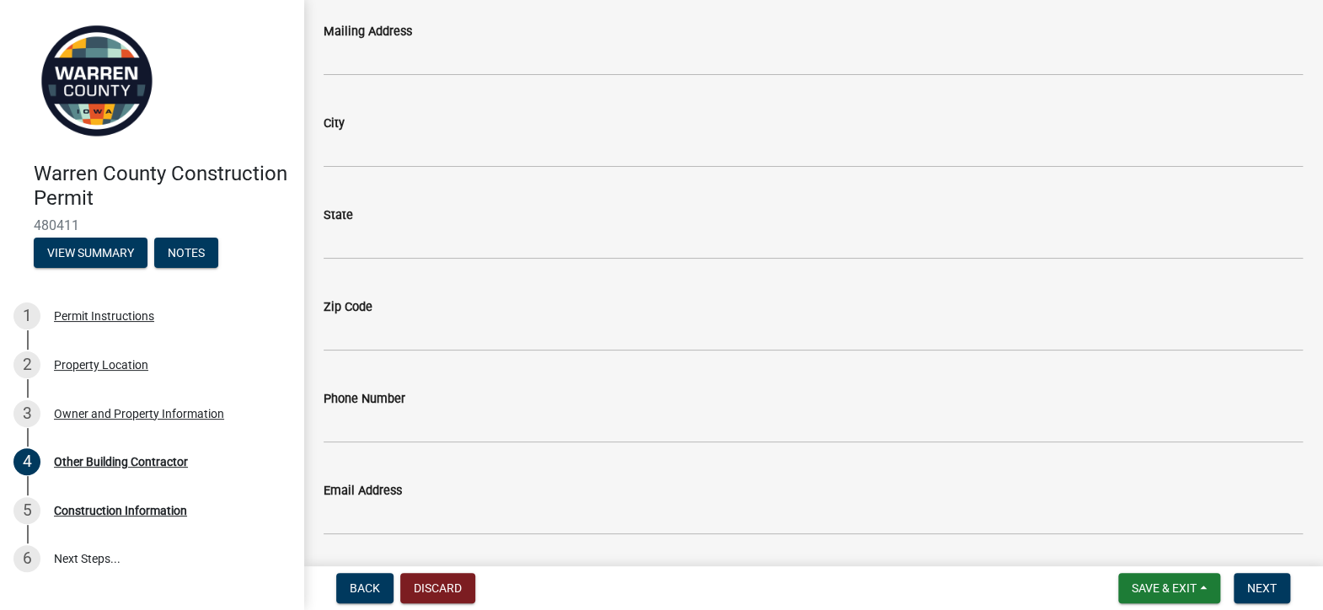
scroll to position [356, 0]
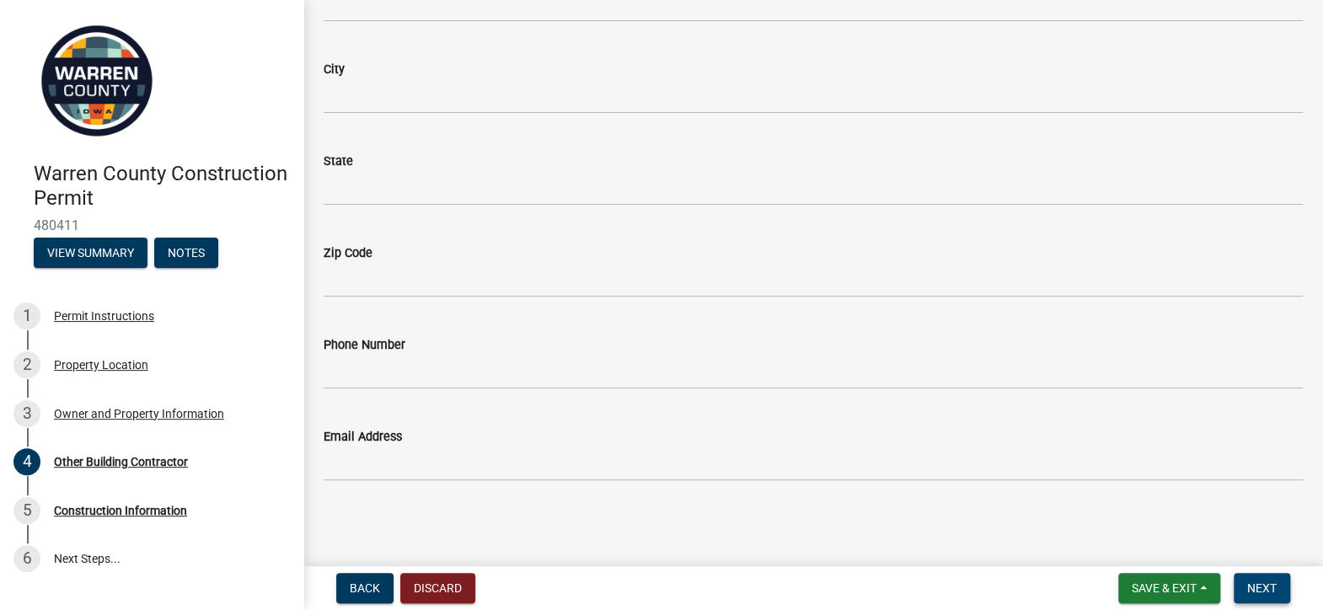
click at [1244, 590] on button "Next" at bounding box center [1262, 588] width 56 height 30
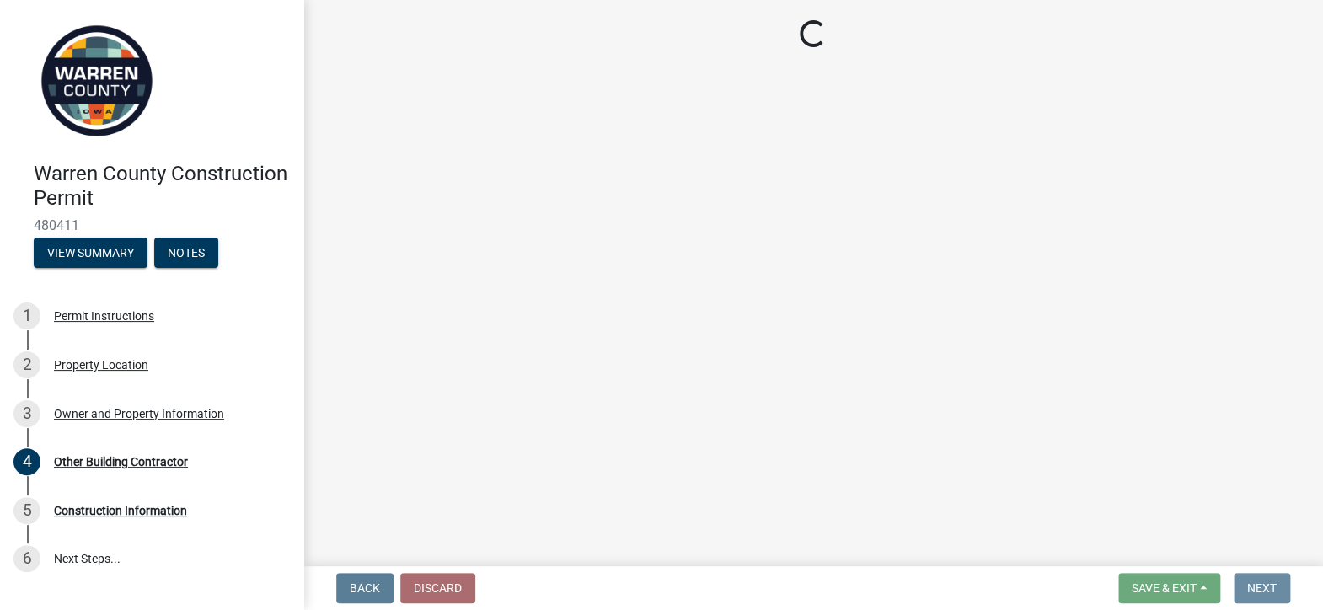
scroll to position [0, 0]
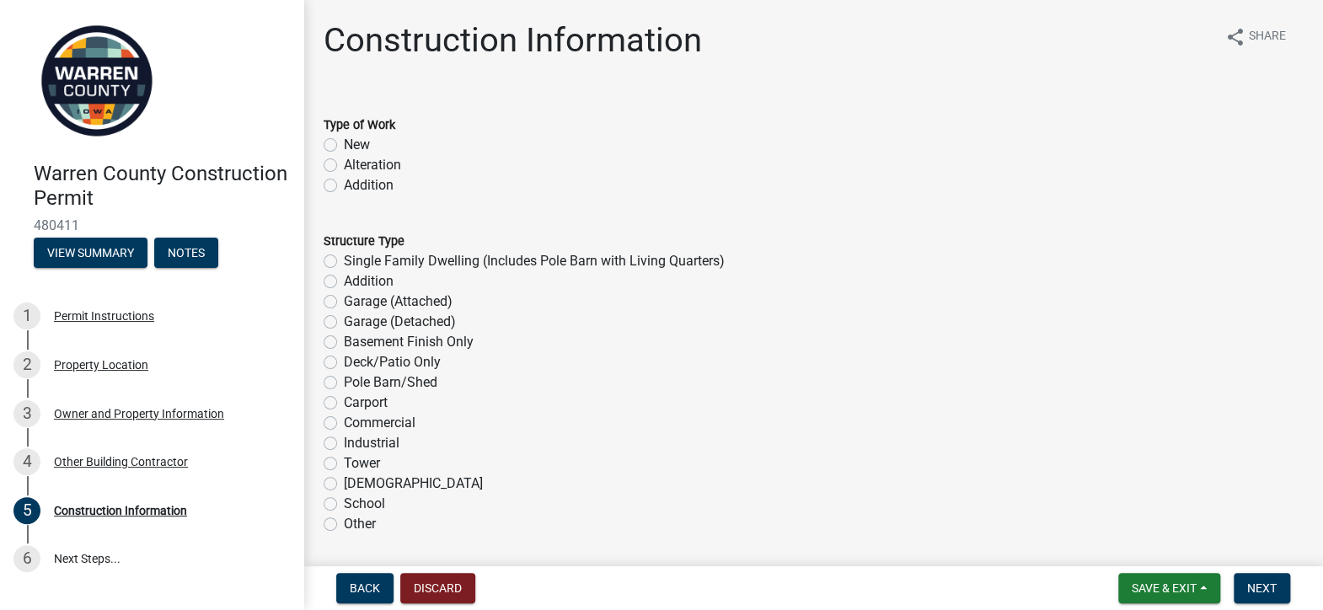
click at [344, 142] on label "New" at bounding box center [357, 145] width 26 height 20
click at [344, 142] on input "New" at bounding box center [349, 140] width 11 height 11
radio input "true"
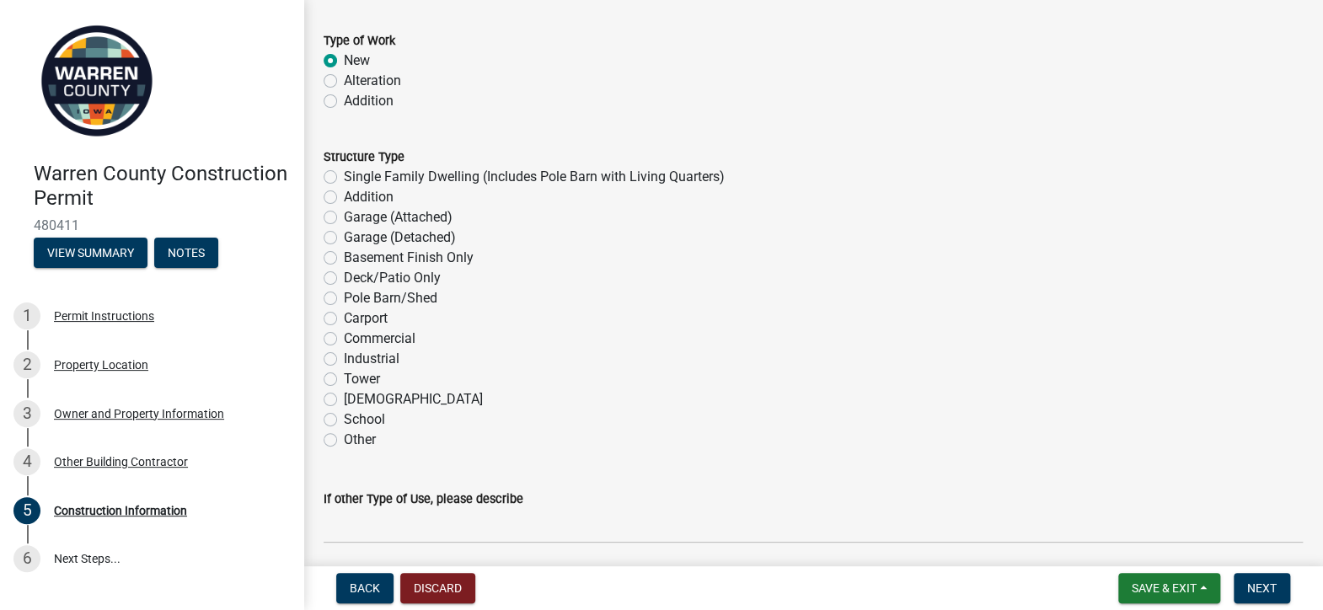
click at [344, 302] on label "Pole Barn/Shed" at bounding box center [391, 298] width 94 height 20
click at [344, 299] on input "Pole Barn/Shed" at bounding box center [349, 293] width 11 height 11
radio input "true"
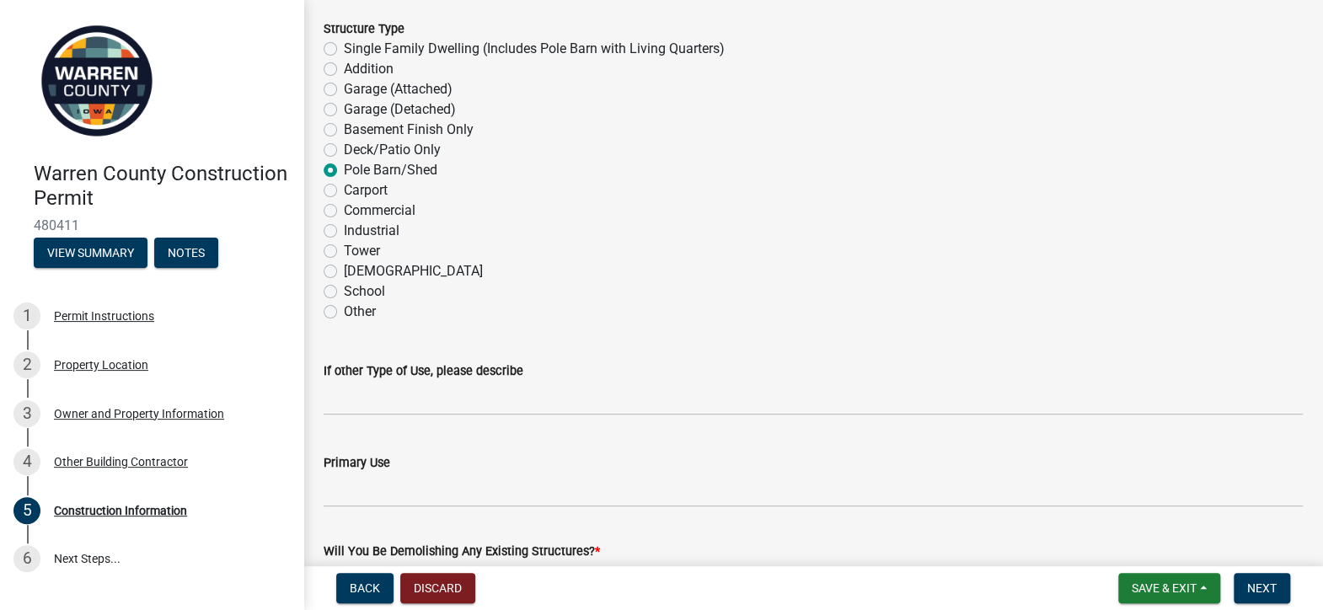
scroll to position [253, 0]
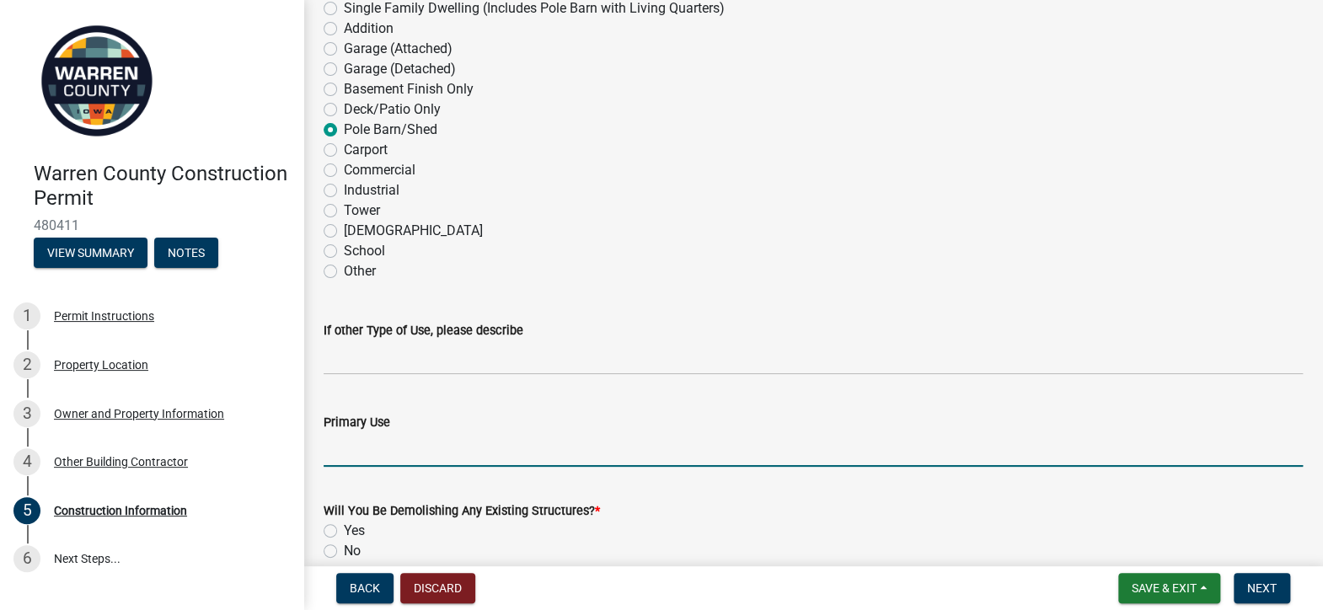
click at [447, 447] on input "Primary Use" at bounding box center [813, 449] width 979 height 35
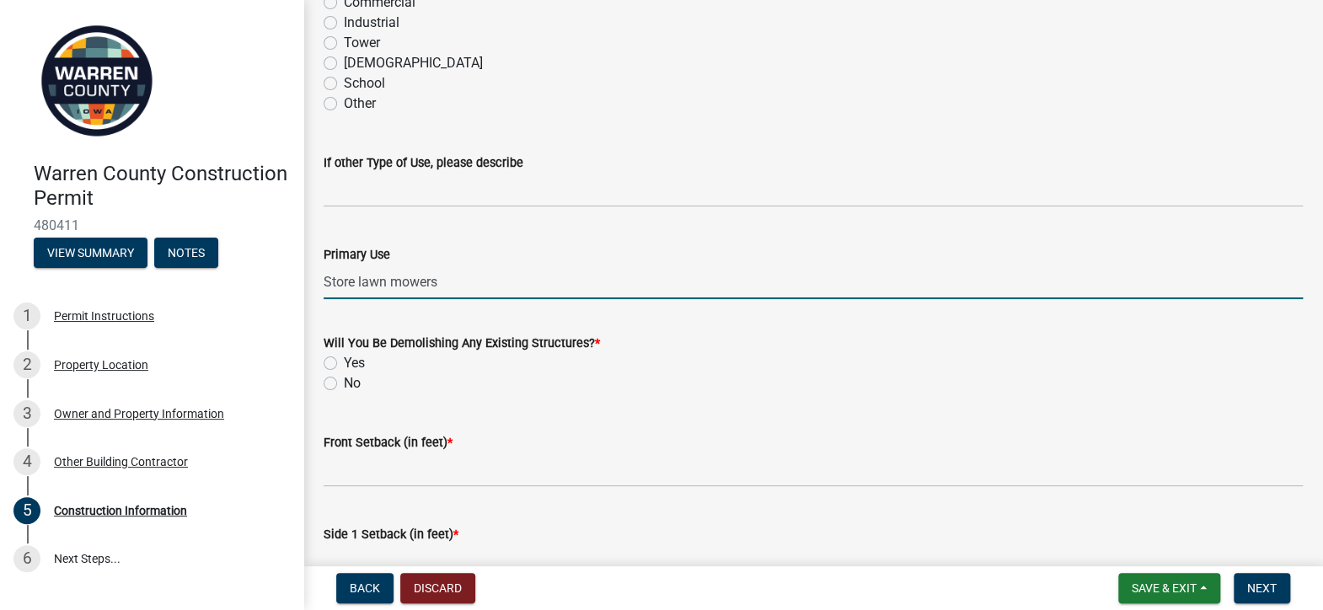
scroll to position [421, 0]
type input "Store lawn mowers"
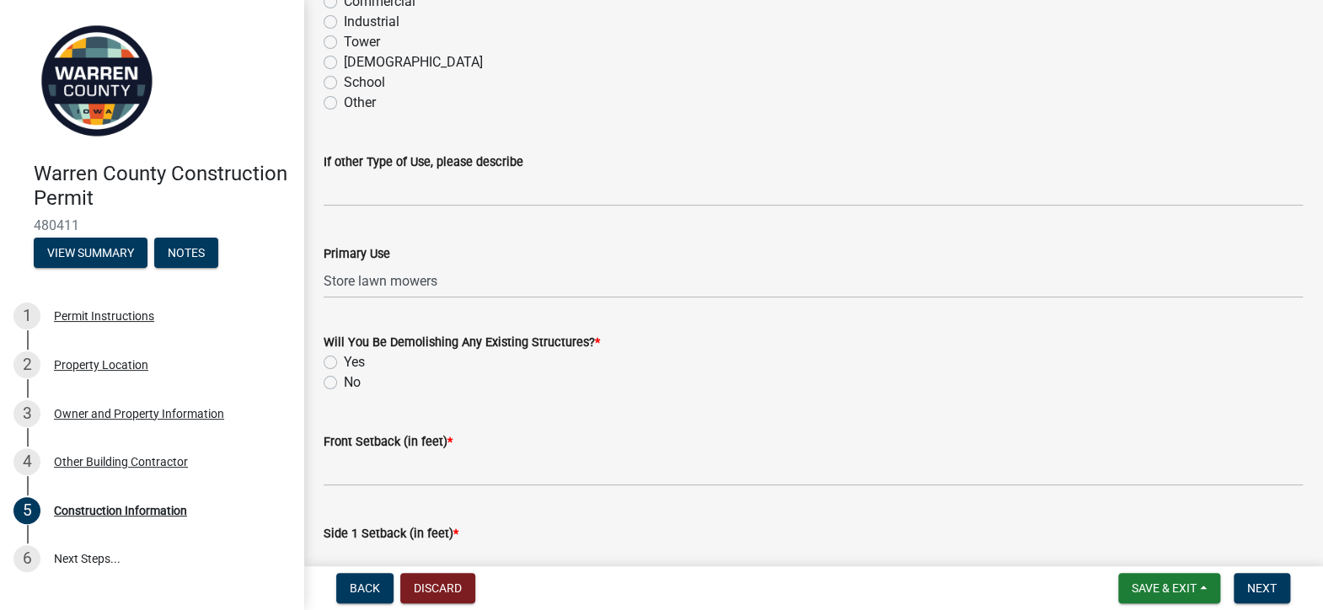
click at [344, 380] on label "No" at bounding box center [352, 382] width 17 height 20
click at [344, 380] on input "No" at bounding box center [349, 377] width 11 height 11
radio input "true"
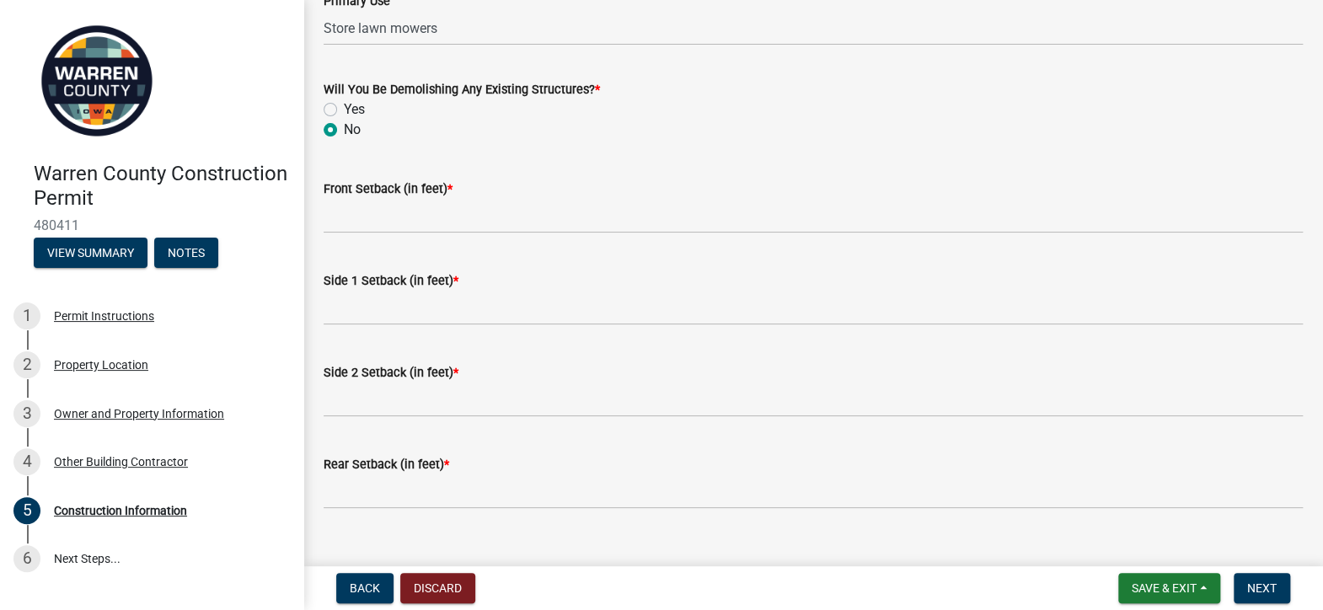
scroll to position [702, 0]
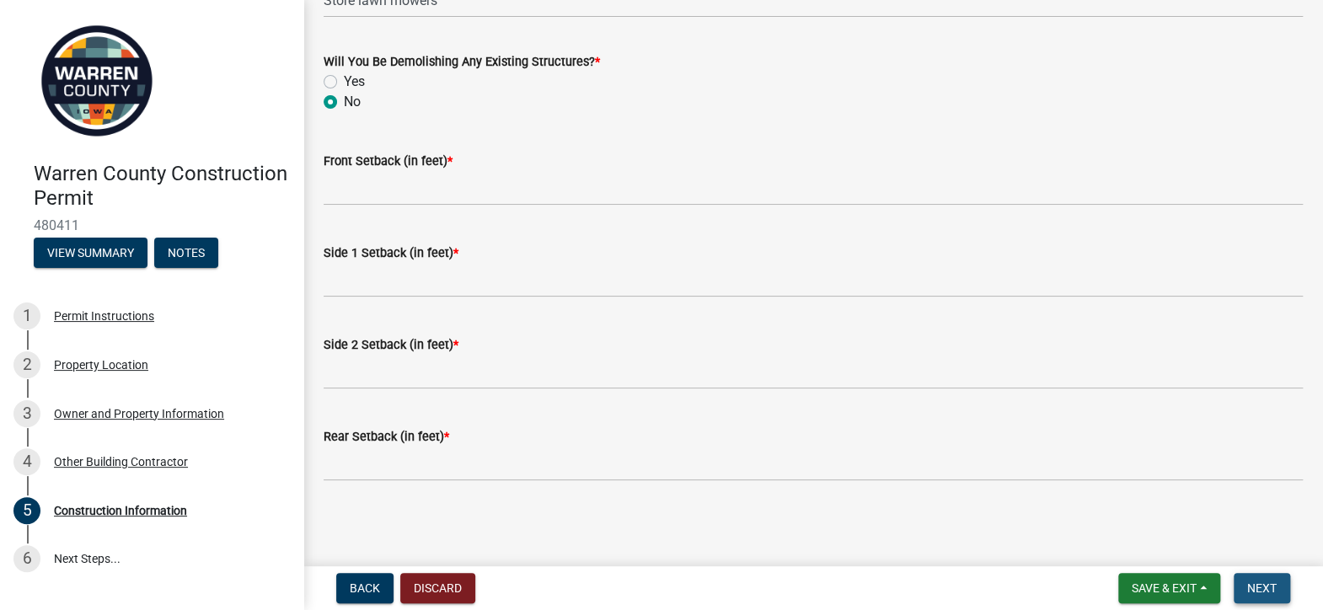
click at [1271, 597] on button "Next" at bounding box center [1262, 588] width 56 height 30
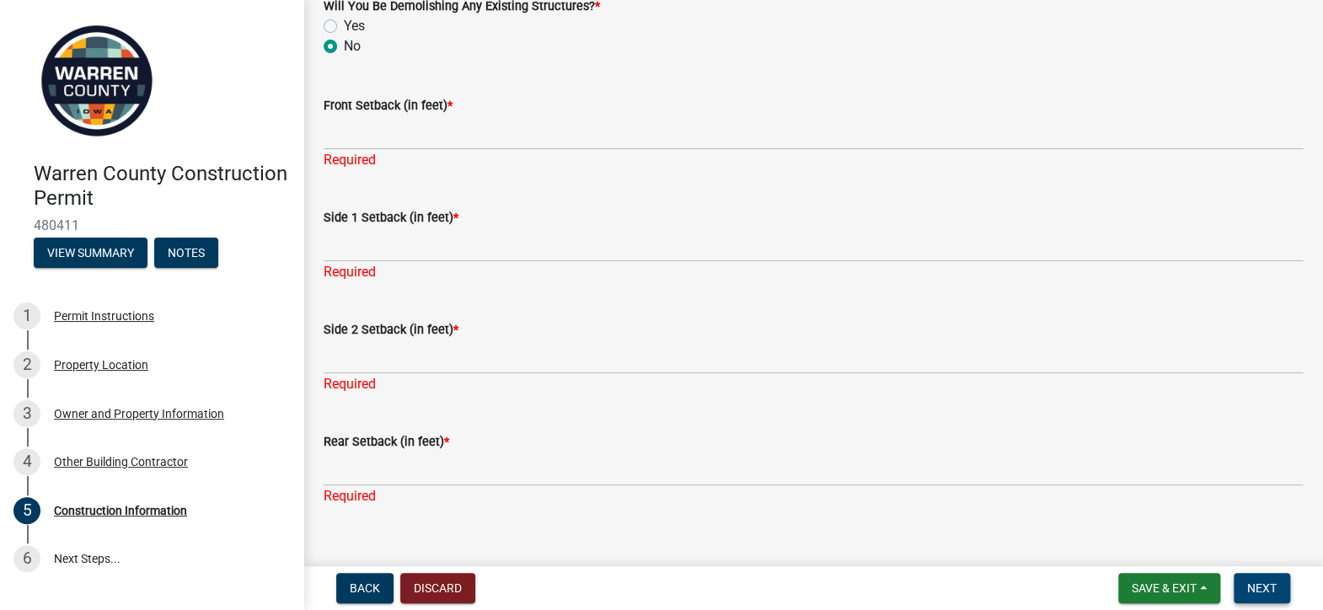
scroll to position [783, 0]
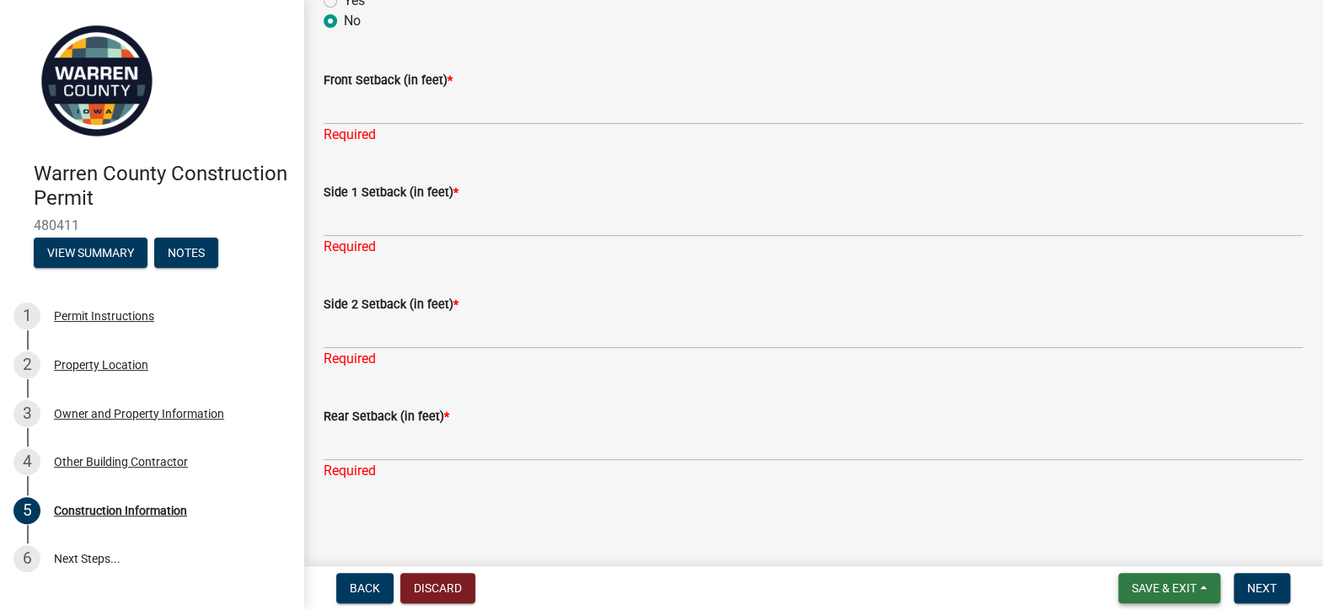
click at [1175, 581] on span "Save & Exit" at bounding box center [1164, 587] width 65 height 13
click at [1164, 547] on button "Save & Exit" at bounding box center [1152, 544] width 135 height 40
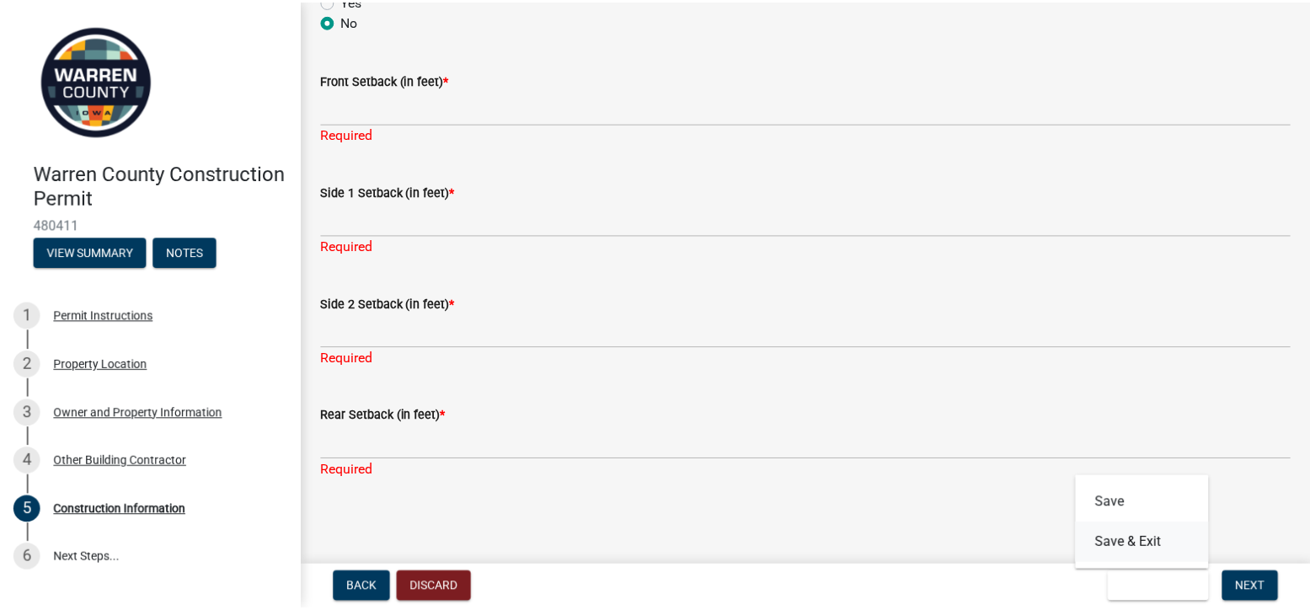
scroll to position [0, 0]
